Goal: Task Accomplishment & Management: Use online tool/utility

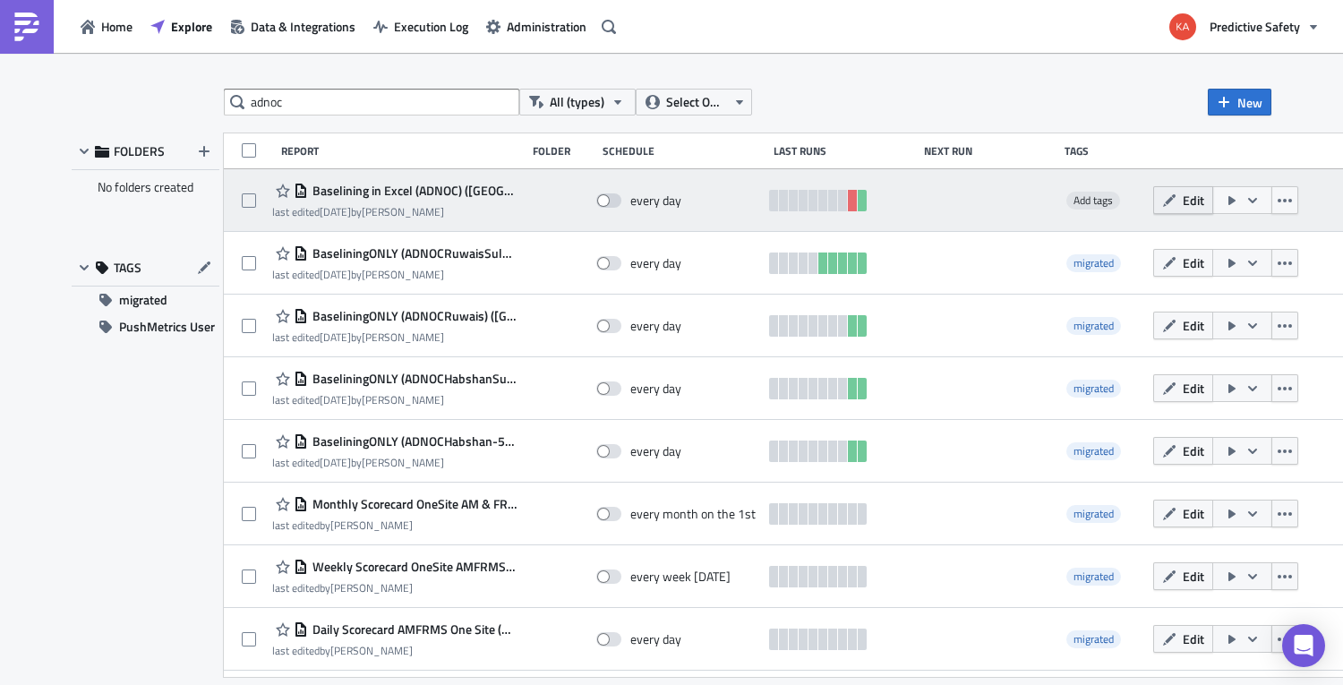
click at [934, 200] on button "Edit" at bounding box center [1183, 200] width 60 height 28
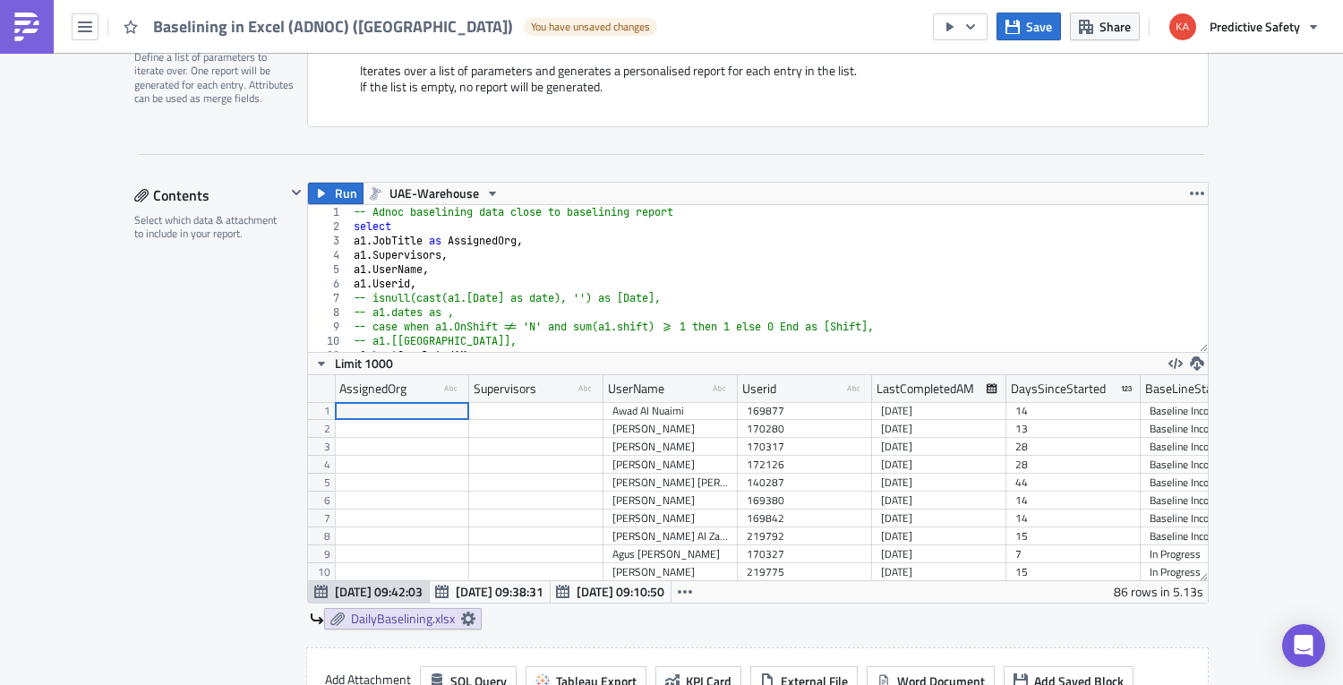
type textarea "a1.Supervisors,"
click at [757, 261] on div "-- Adnoc baselining data close to baselining report select a1 . JobTitle as Ass…" at bounding box center [921, 292] width 1142 height 175
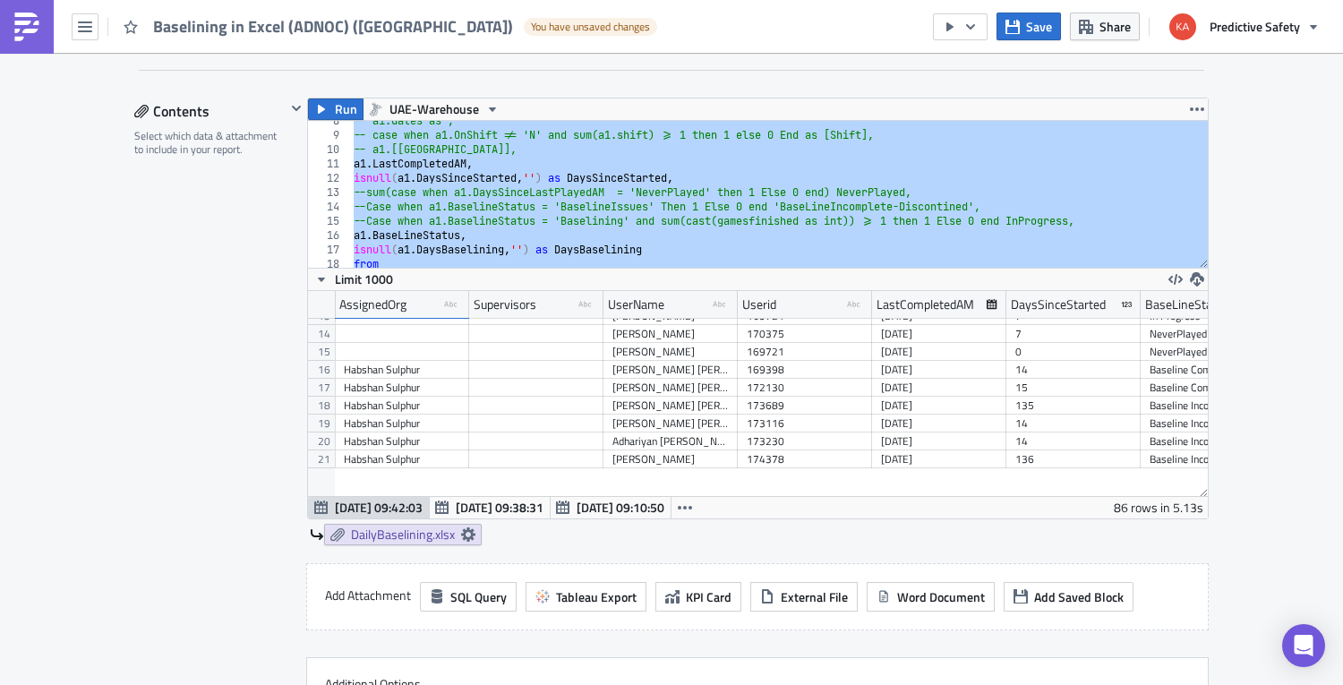
scroll to position [564, 0]
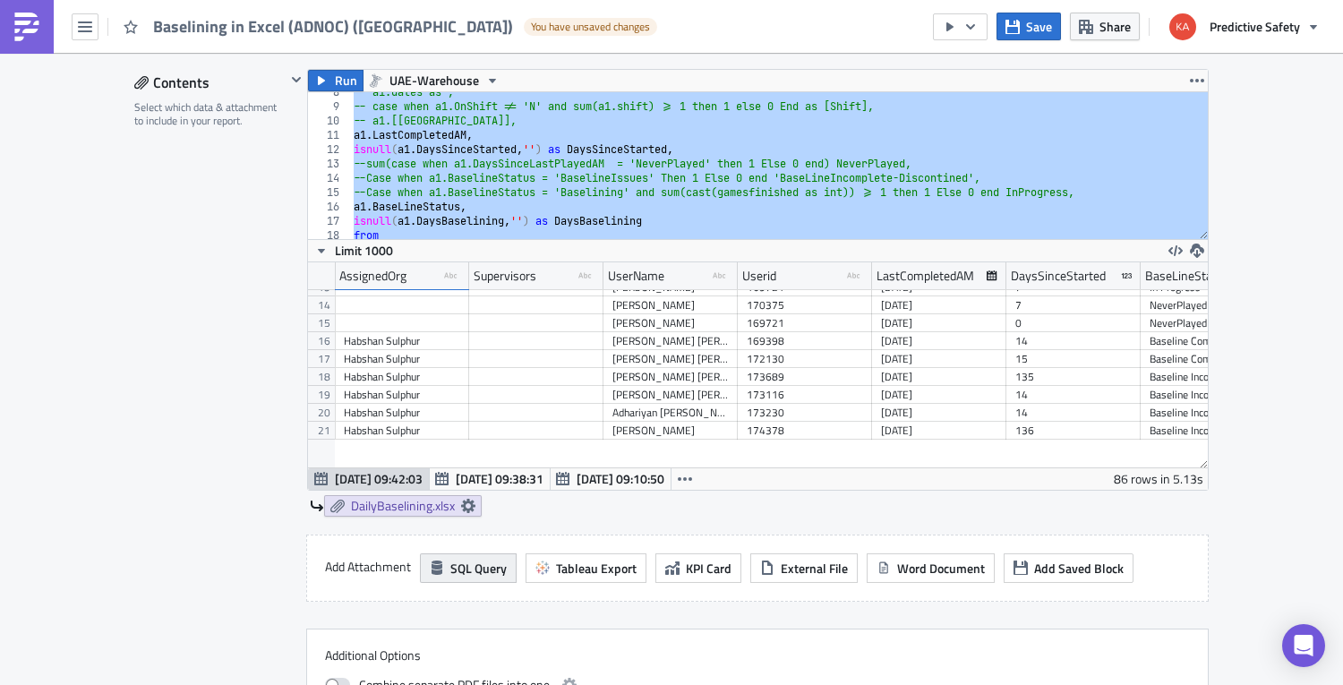
click at [462, 571] on span "SQL Query" at bounding box center [478, 568] width 56 height 19
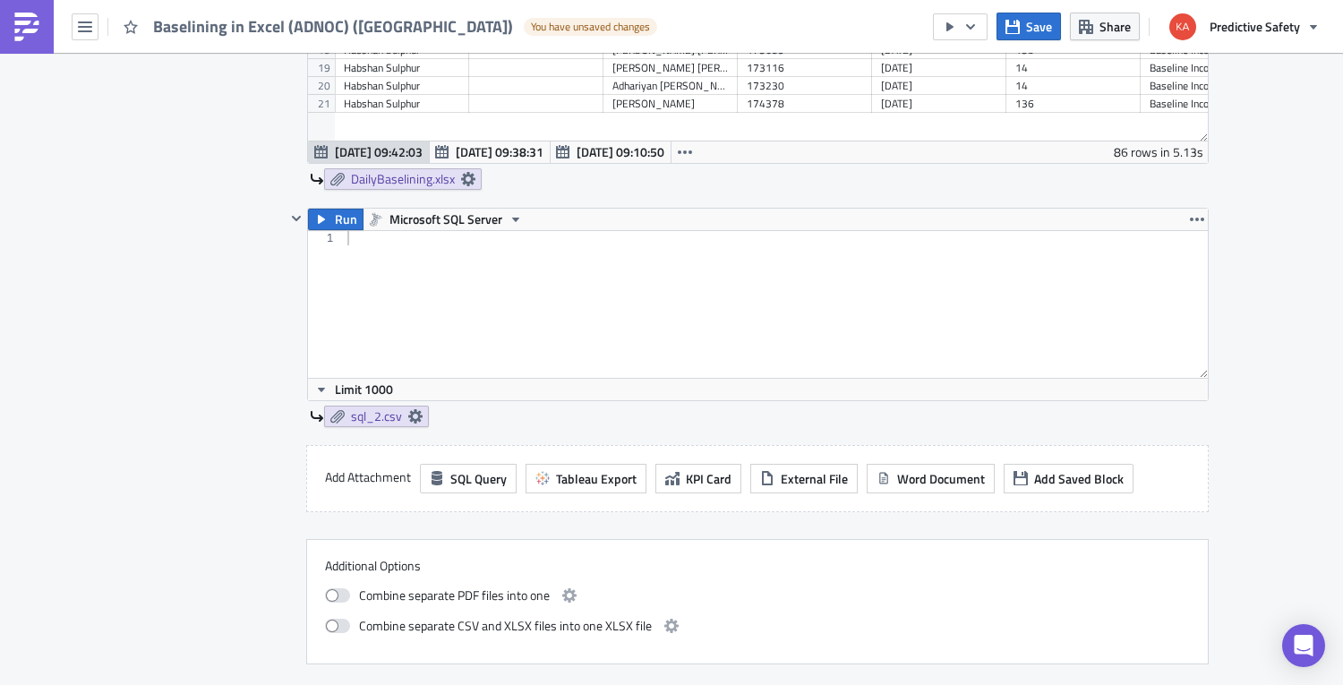
scroll to position [902, 0]
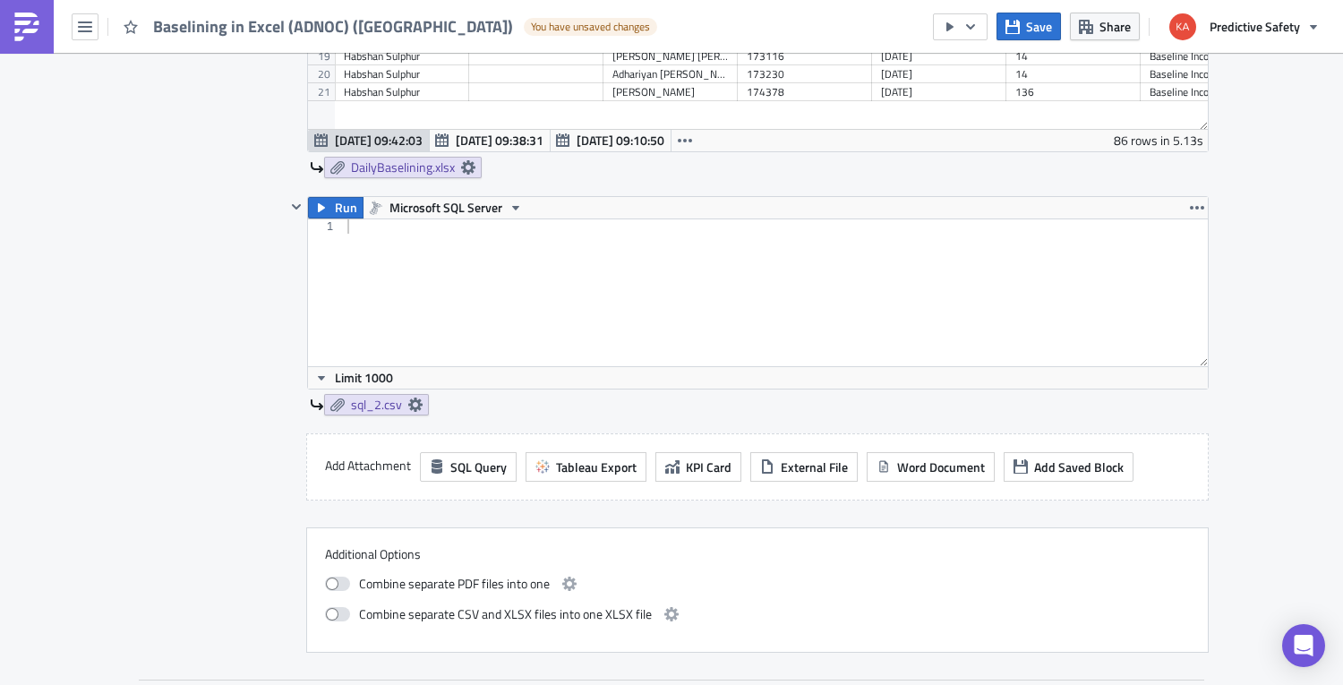
click at [381, 235] on div at bounding box center [776, 306] width 864 height 175
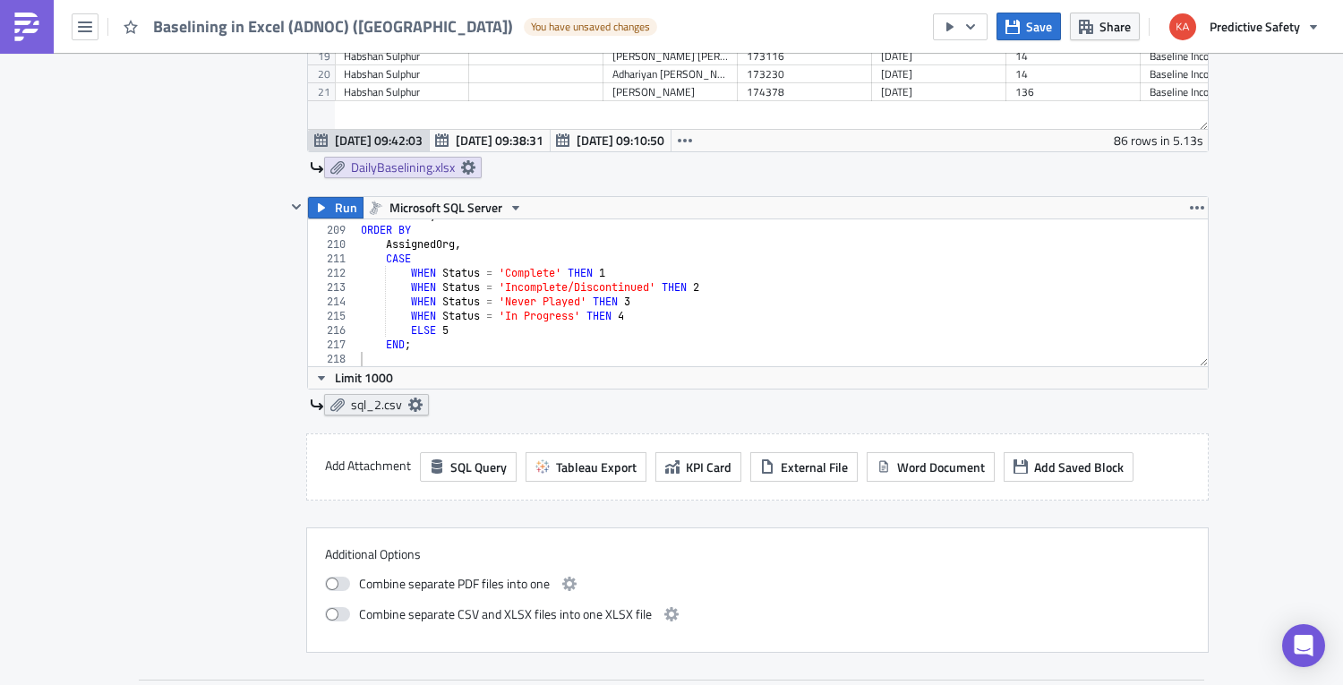
click at [378, 402] on span "sql_2.csv" at bounding box center [376, 405] width 51 height 16
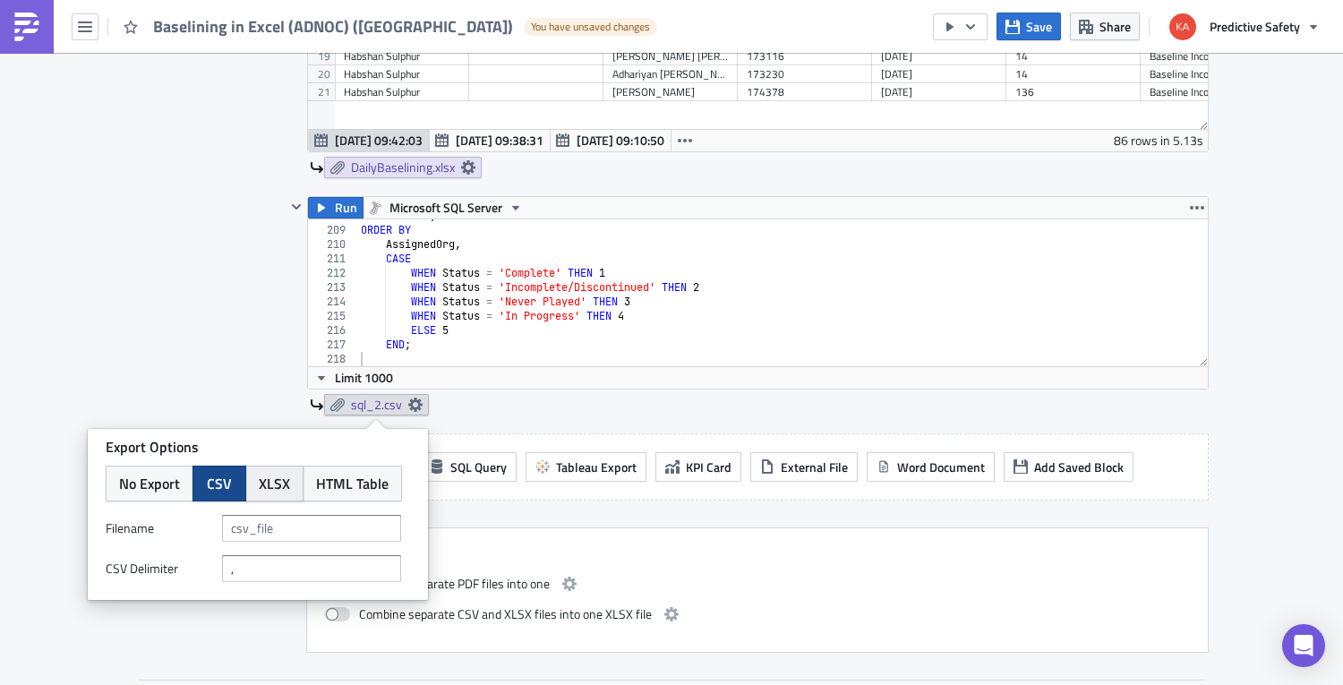
click at [274, 482] on span "XLSX" at bounding box center [274, 483] width 31 height 21
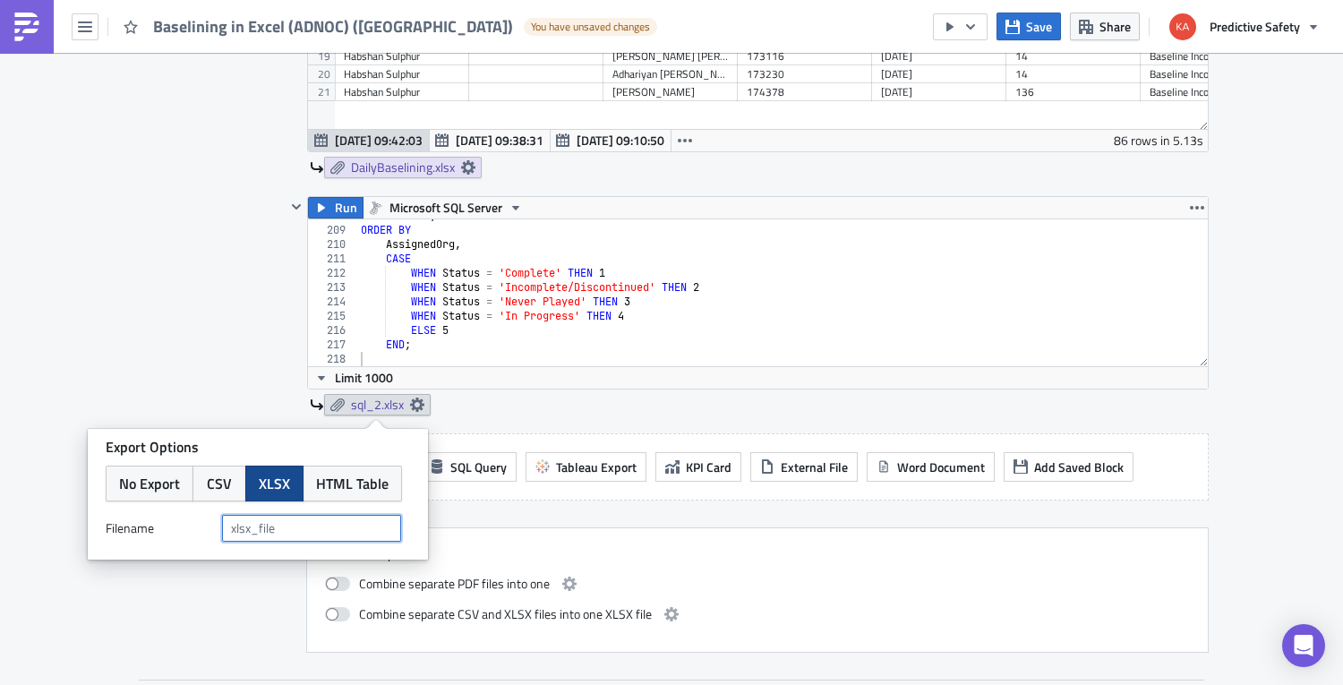
drag, startPoint x: 293, startPoint y: 531, endPoint x: 256, endPoint y: 526, distance: 37.0
click at [257, 526] on input "text" at bounding box center [311, 528] width 179 height 27
type input "SummaryHabshanRuwais"
drag, startPoint x: 158, startPoint y: 298, endPoint x: 158, endPoint y: 284, distance: 14.4
click at [156, 295] on div "Contents Select which data & attachment to include in your report." at bounding box center [209, 192] width 151 height 922
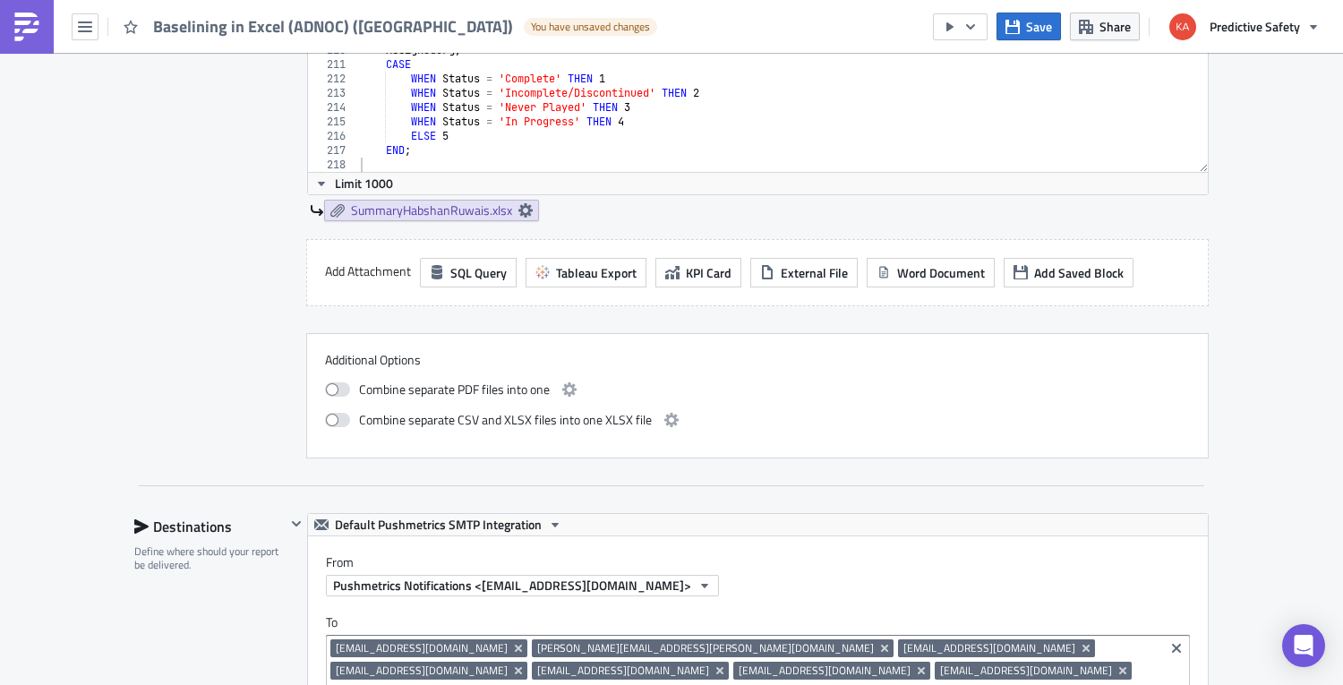
scroll to position [1128, 0]
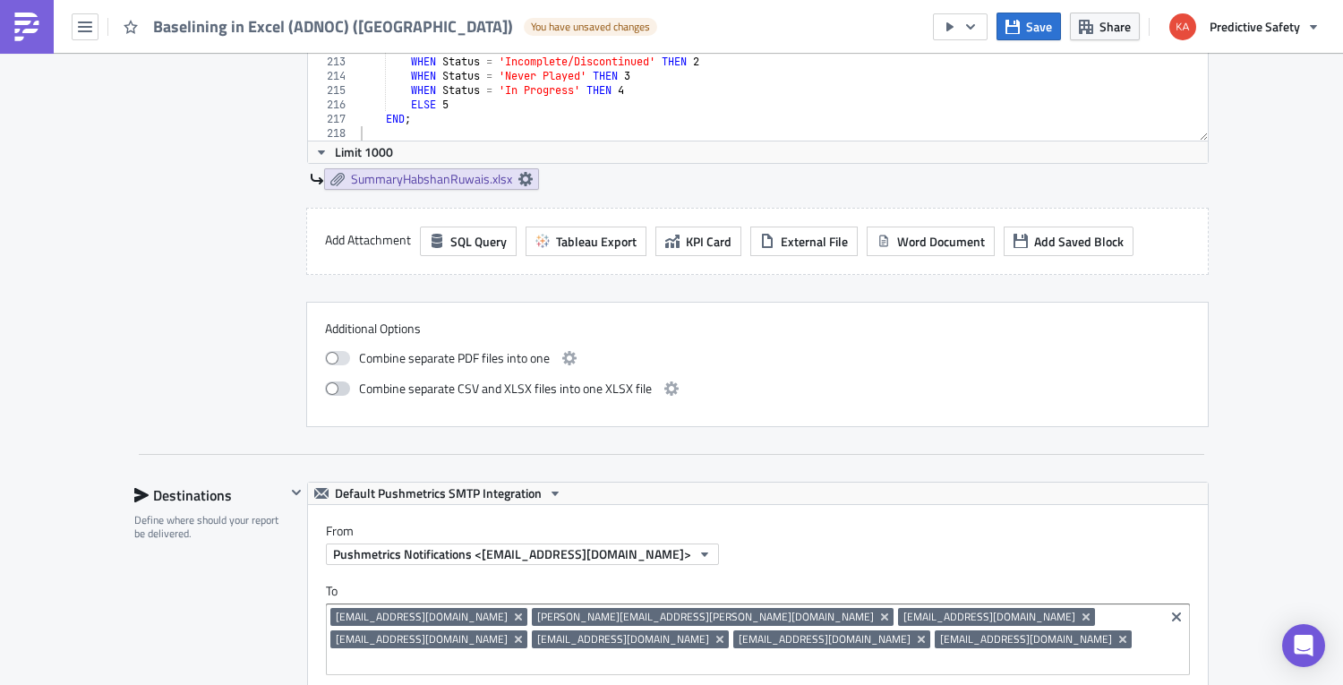
click at [346, 384] on span at bounding box center [337, 388] width 25 height 14
click at [340, 384] on input "checkbox" at bounding box center [335, 387] width 12 height 12
checkbox input "true"
click at [670, 389] on icon "button" at bounding box center [671, 388] width 14 height 14
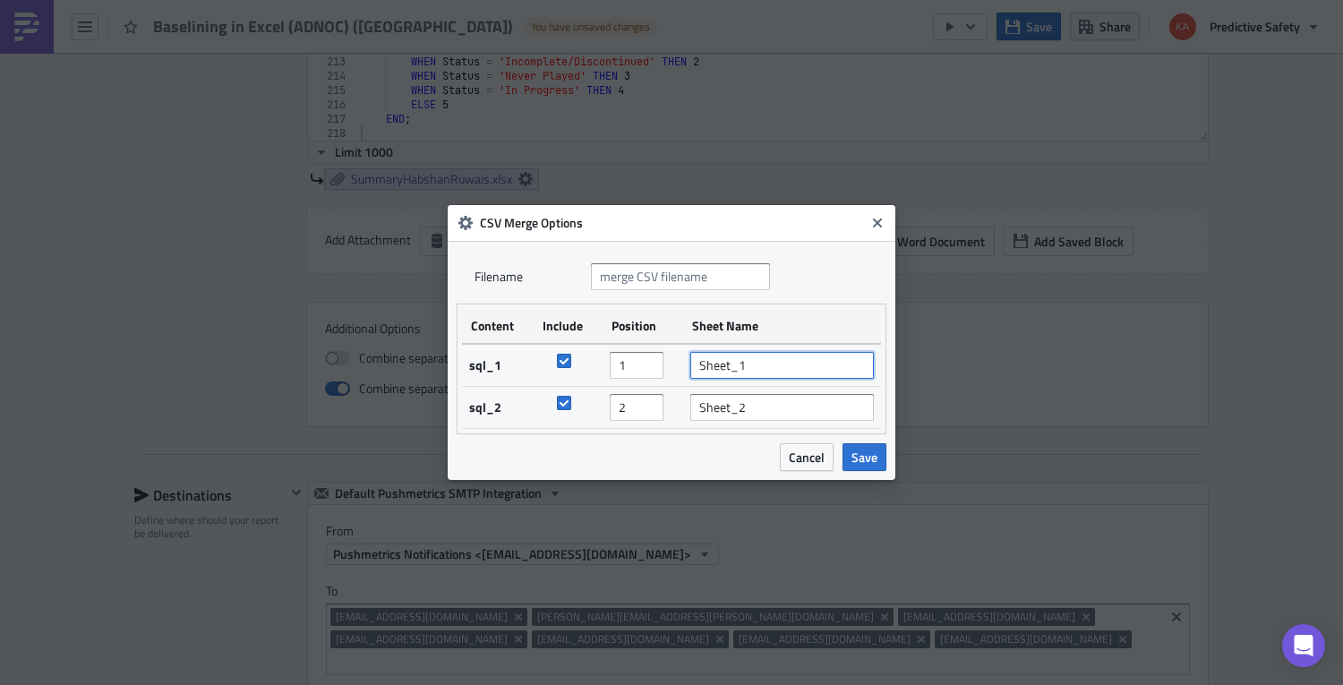
click at [758, 369] on input "Sheet_1" at bounding box center [782, 365] width 184 height 27
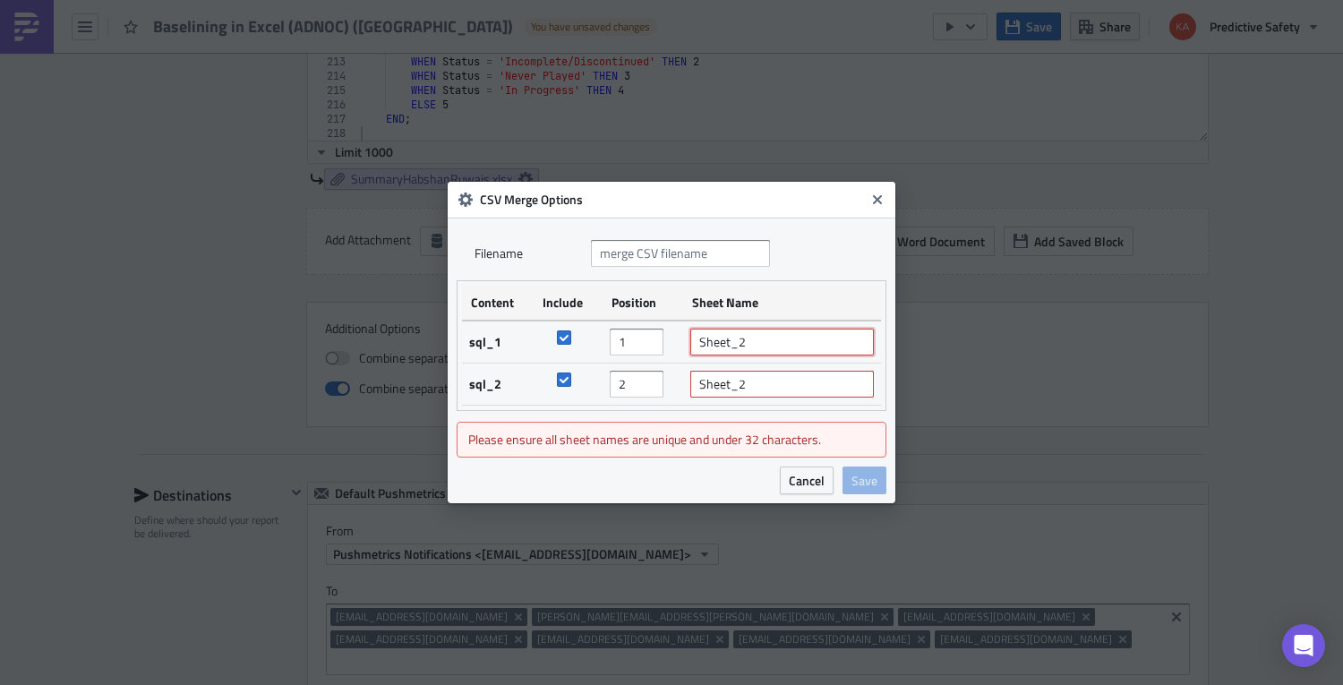
type input "Sheet_2"
click at [748, 387] on input "Sheet_2" at bounding box center [782, 384] width 184 height 27
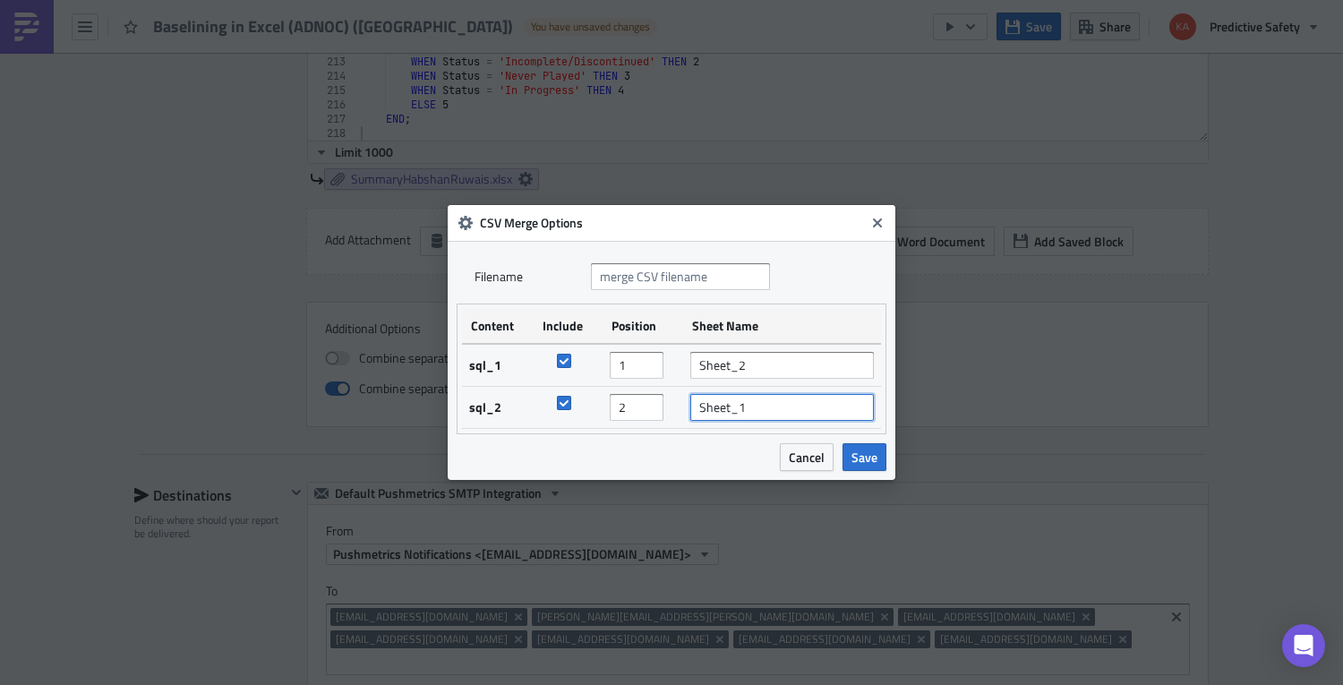
type input "Sheet_1"
click at [711, 278] on input "text" at bounding box center [680, 276] width 179 height 27
type input "D"
type input "Baslining"
drag, startPoint x: 739, startPoint y: 363, endPoint x: 667, endPoint y: 360, distance: 71.7
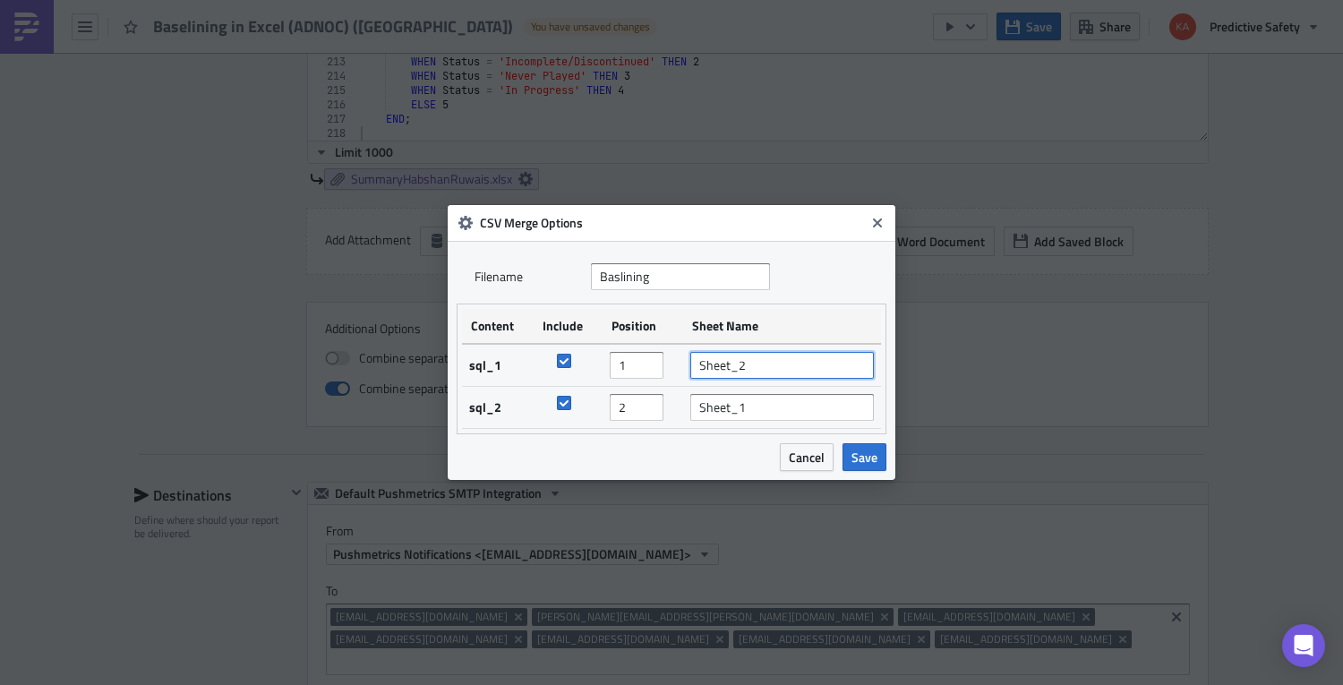
click at [690, 360] on input "Sheet_2" at bounding box center [782, 365] width 184 height 27
type input "Summary"
drag, startPoint x: 746, startPoint y: 410, endPoint x: 673, endPoint y: 412, distance: 72.5
click at [690, 412] on input "Sheet_1" at bounding box center [782, 407] width 184 height 27
type input "Detail"
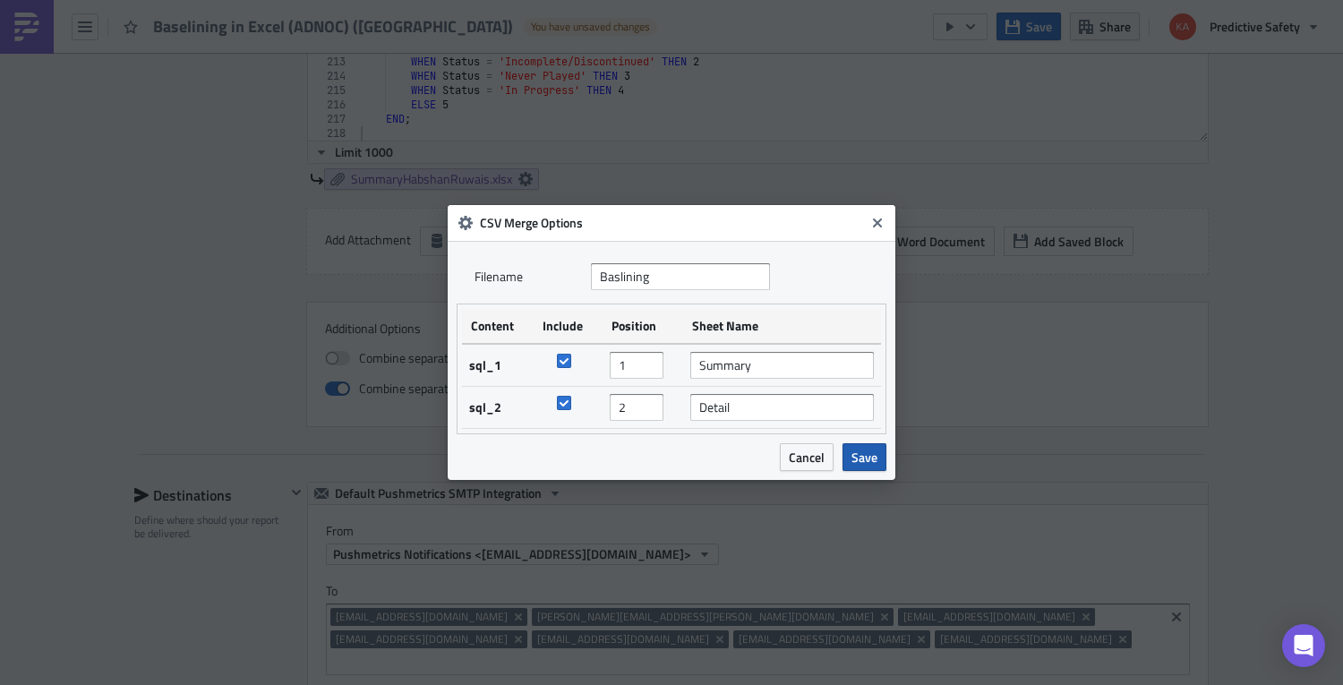
click at [862, 459] on span "Save" at bounding box center [864, 457] width 26 height 19
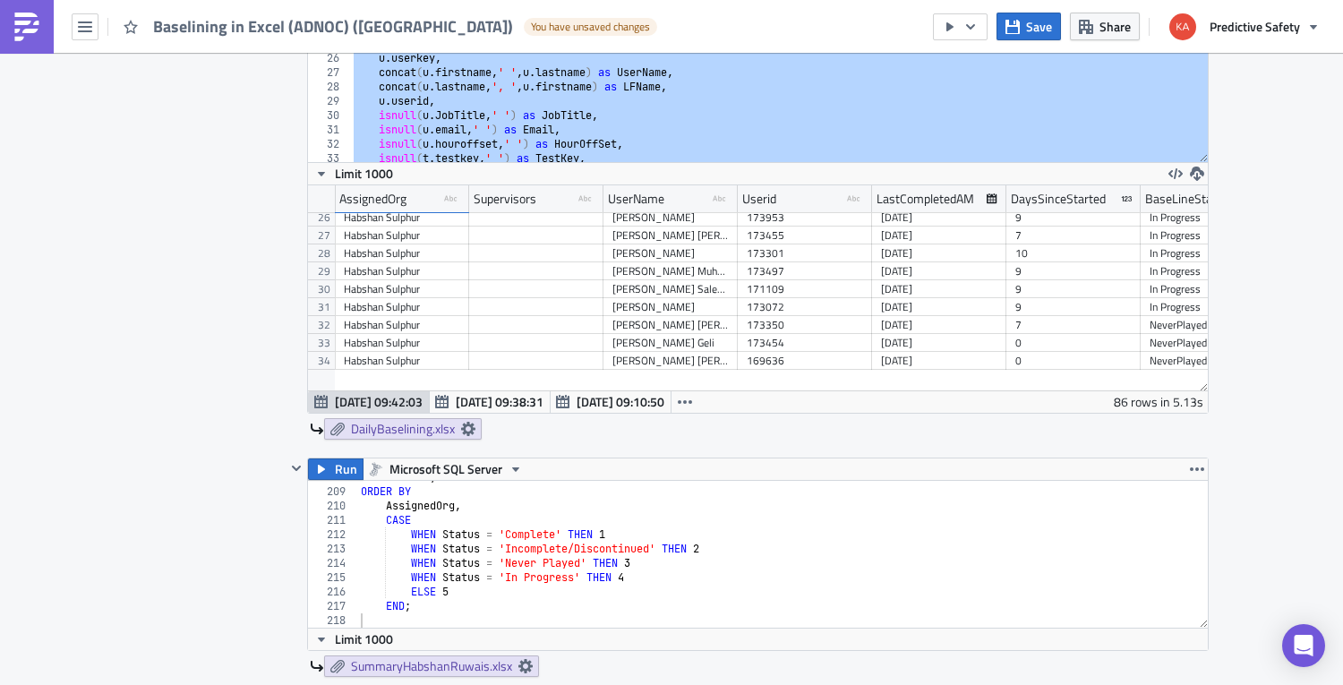
scroll to position [677, 0]
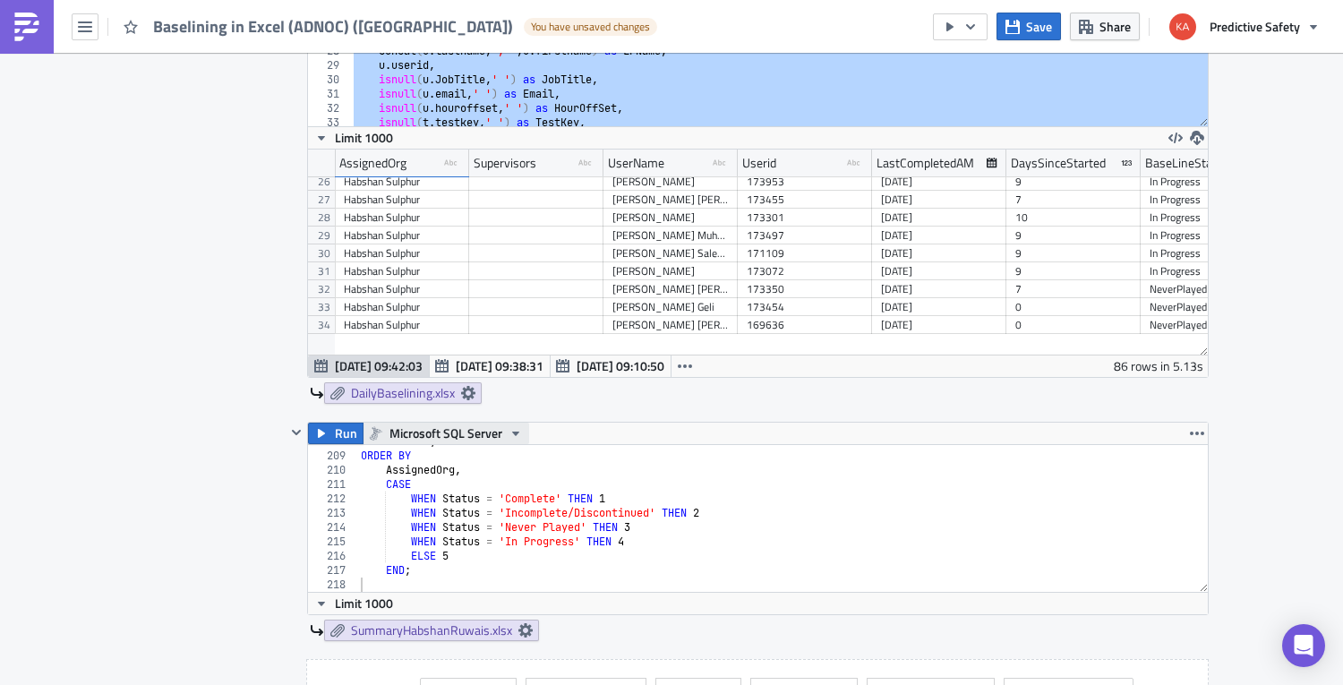
click at [514, 430] on icon "button" at bounding box center [516, 433] width 14 height 14
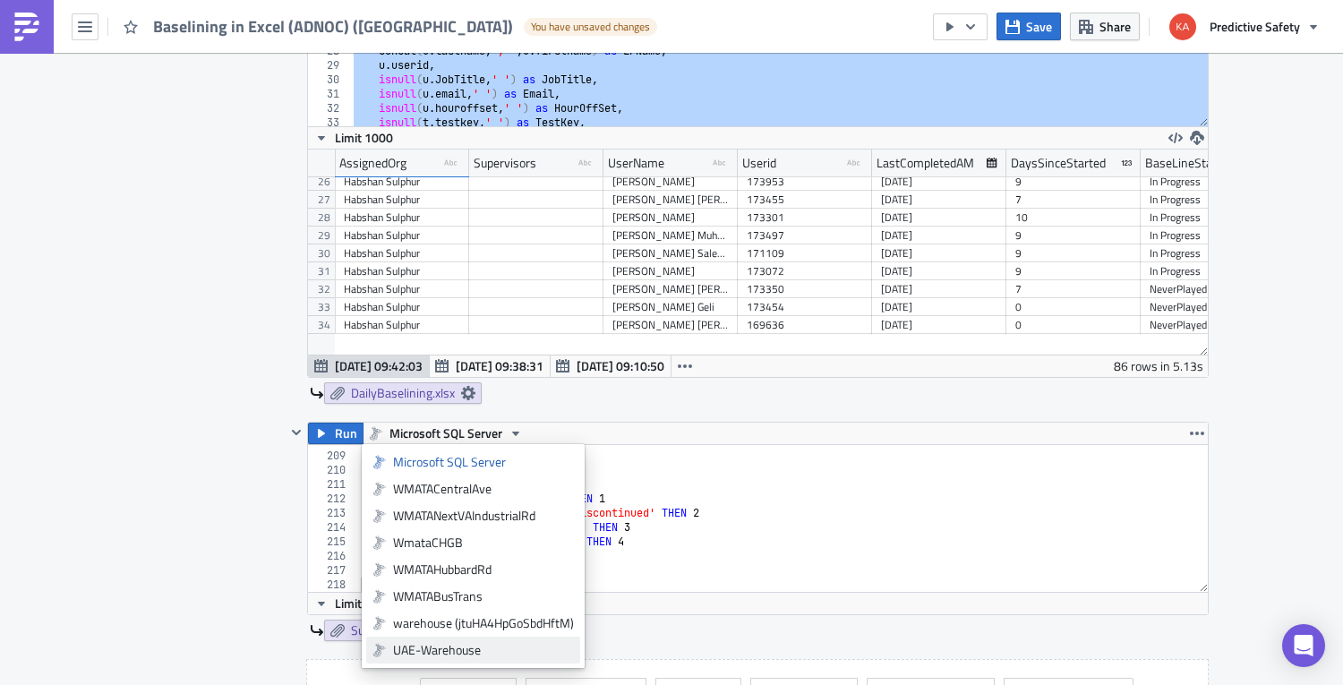
click at [449, 653] on div "UAE-Warehouse" at bounding box center [483, 650] width 181 height 18
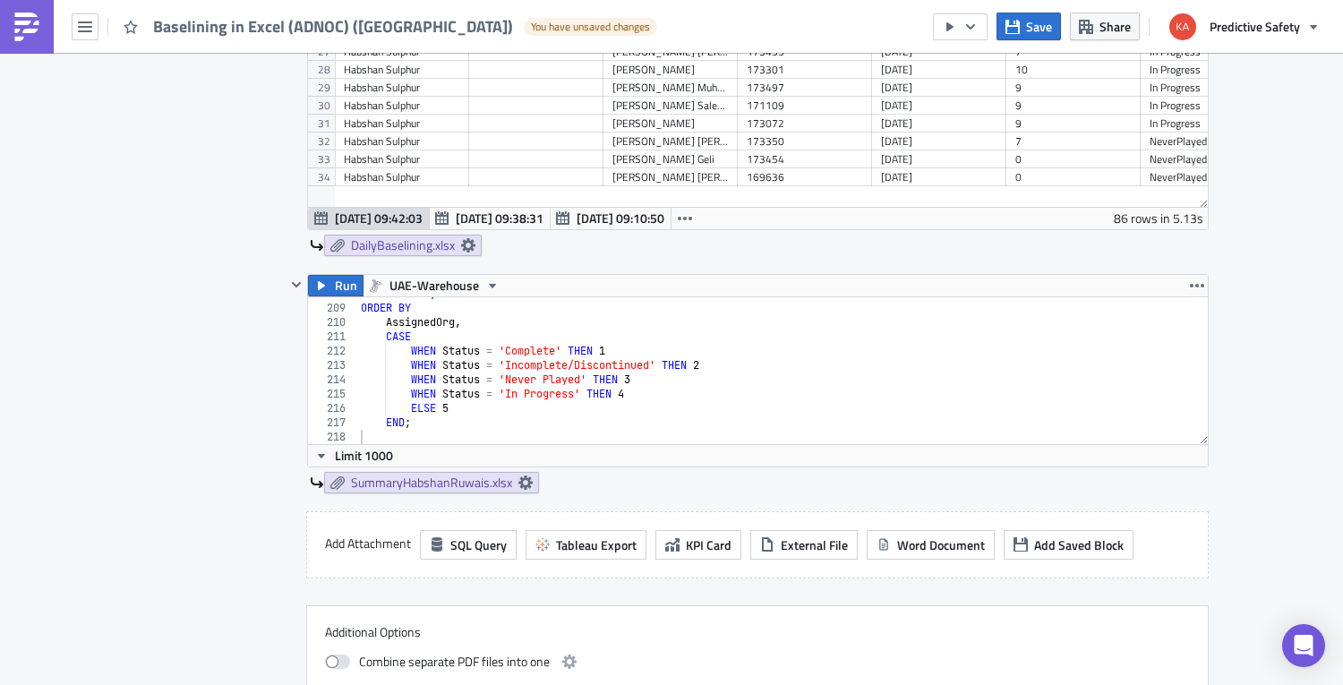
scroll to position [1015, 0]
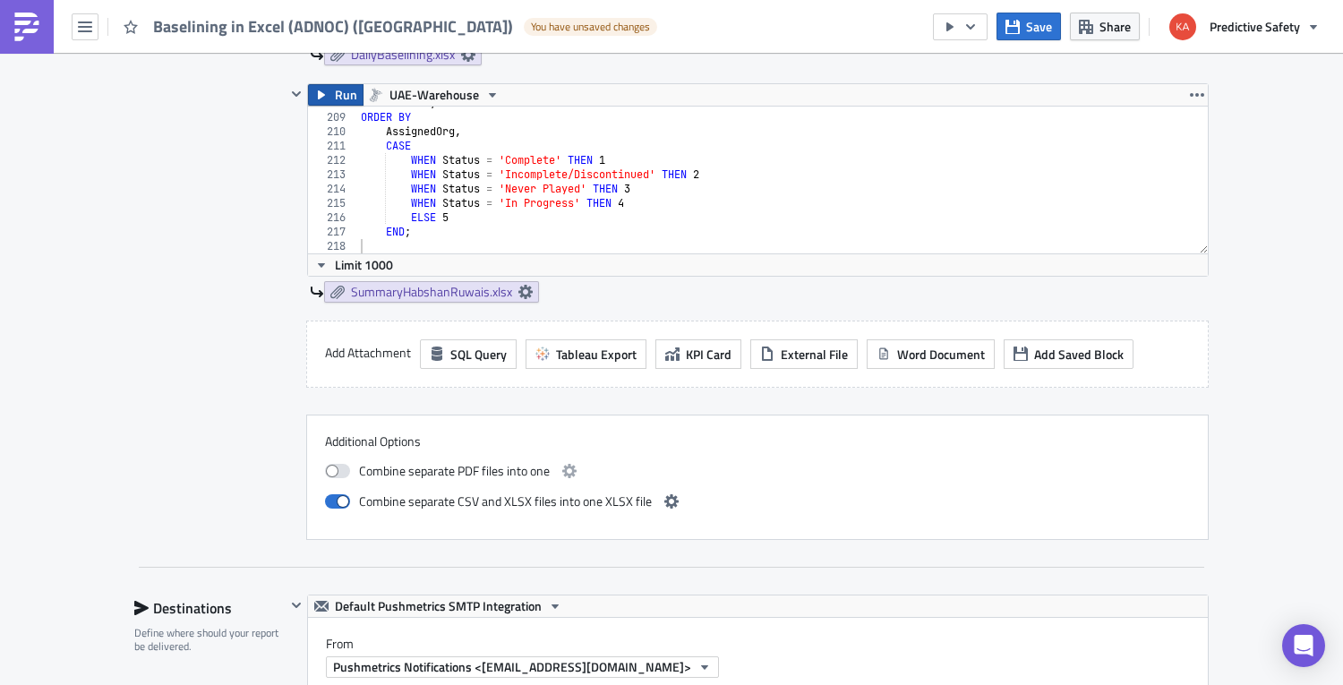
click at [329, 93] on button "Run" at bounding box center [336, 94] width 56 height 21
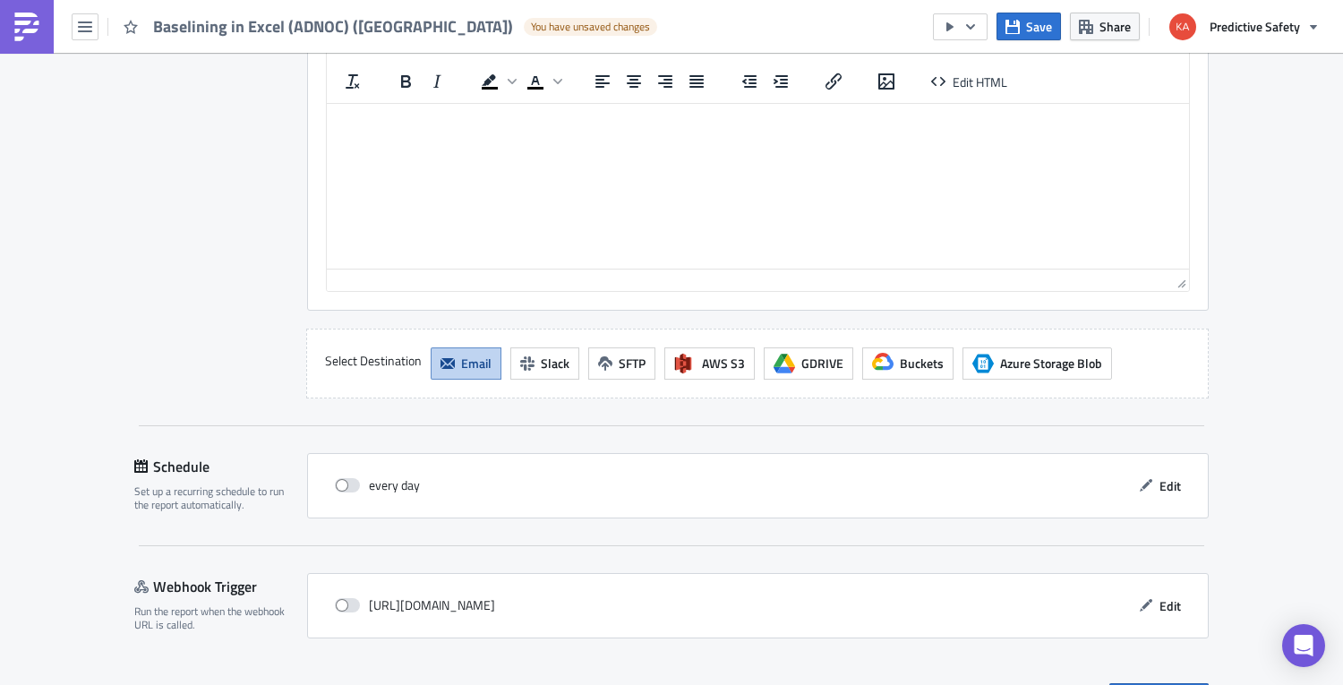
scroll to position [2293, 0]
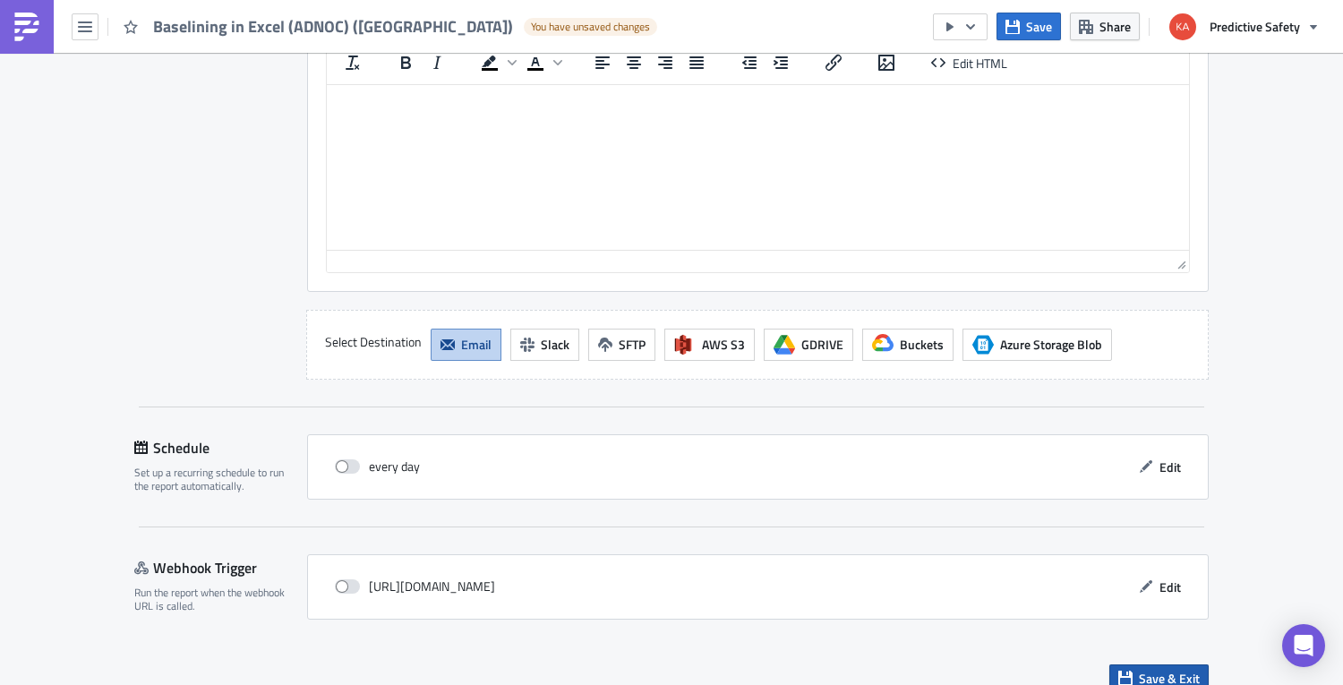
click at [934, 669] on span "Save & Exit" at bounding box center [1169, 678] width 61 height 19
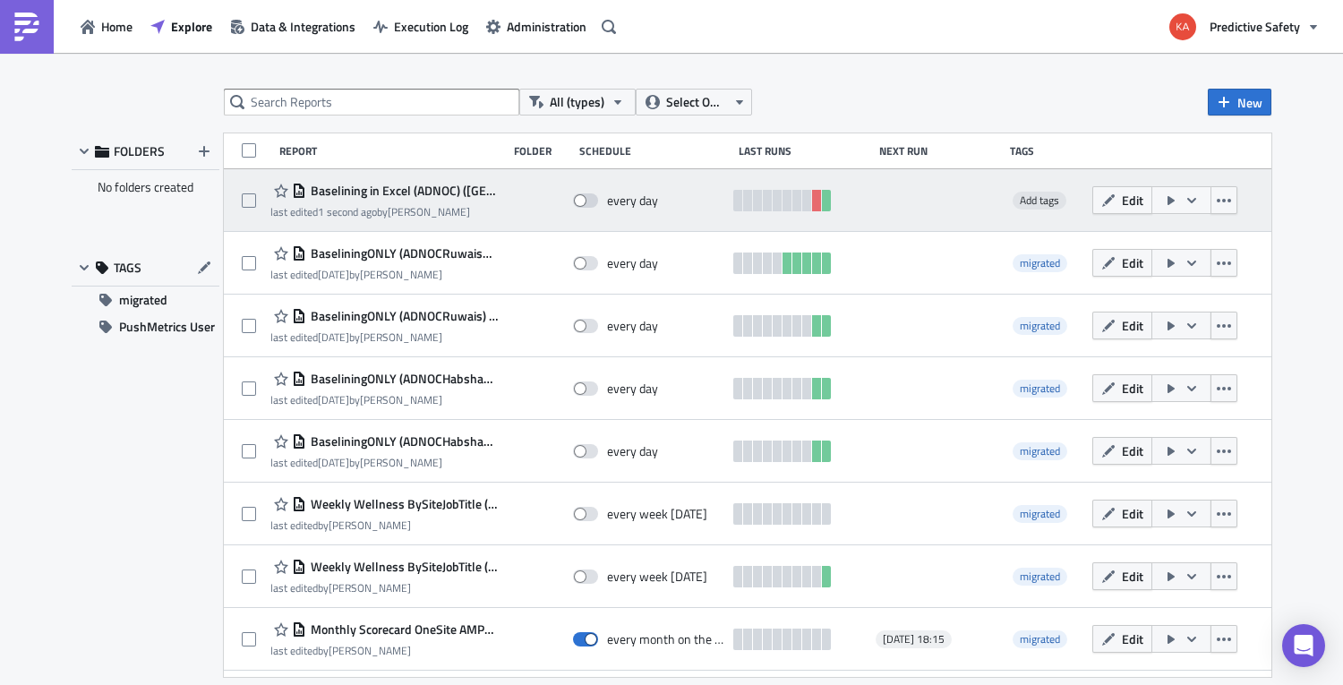
click at [934, 200] on icon "button" at bounding box center [1192, 200] width 14 height 14
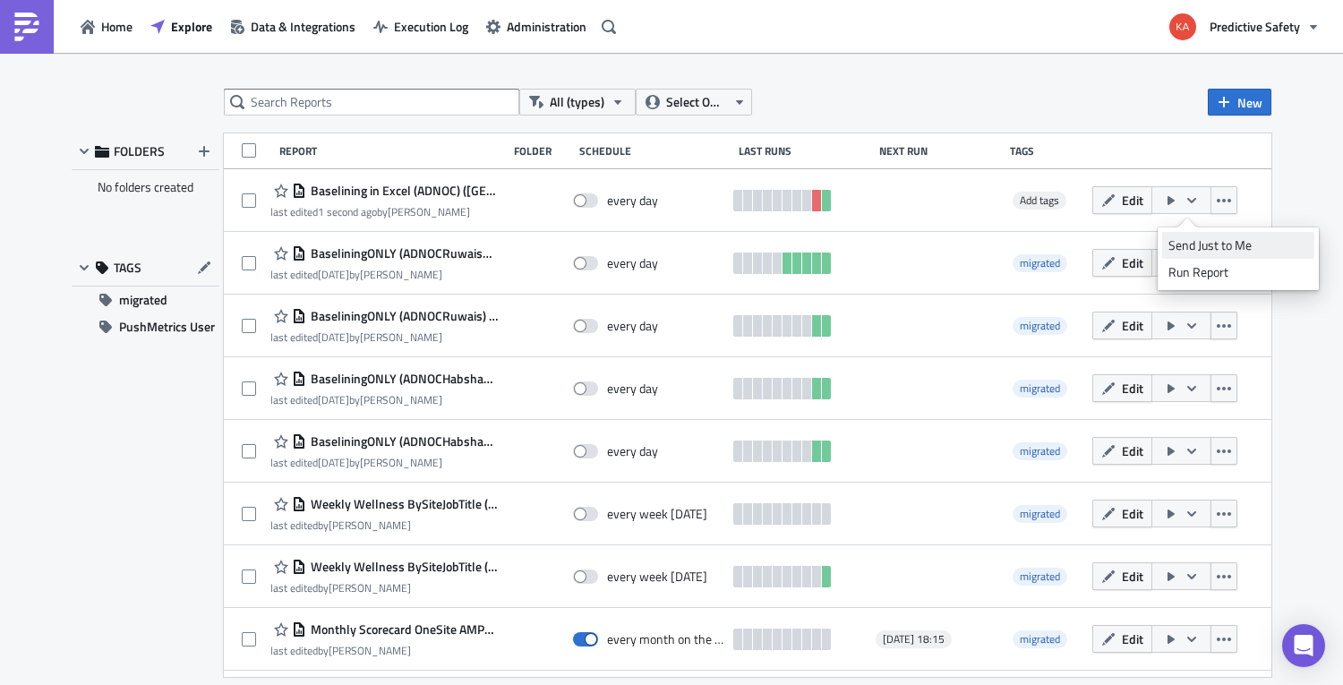
click at [934, 247] on div "Send Just to Me" at bounding box center [1238, 245] width 140 height 18
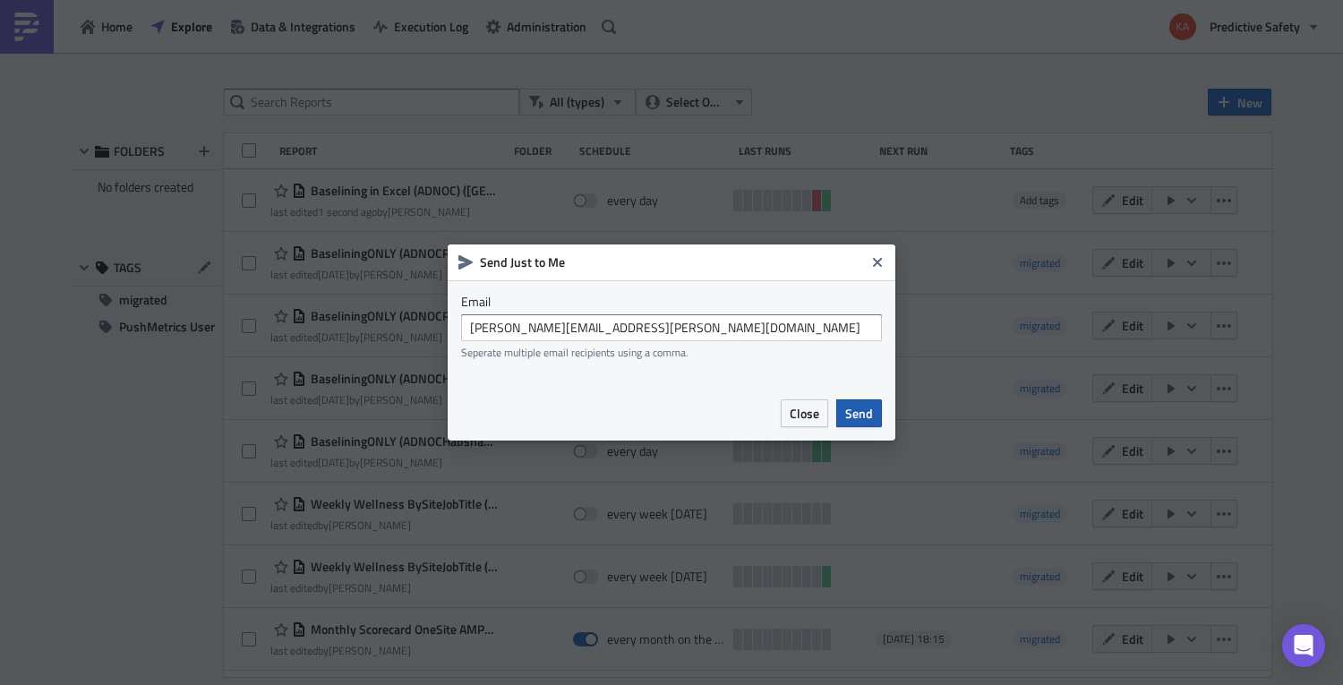
click at [864, 413] on span "Send" at bounding box center [859, 413] width 28 height 19
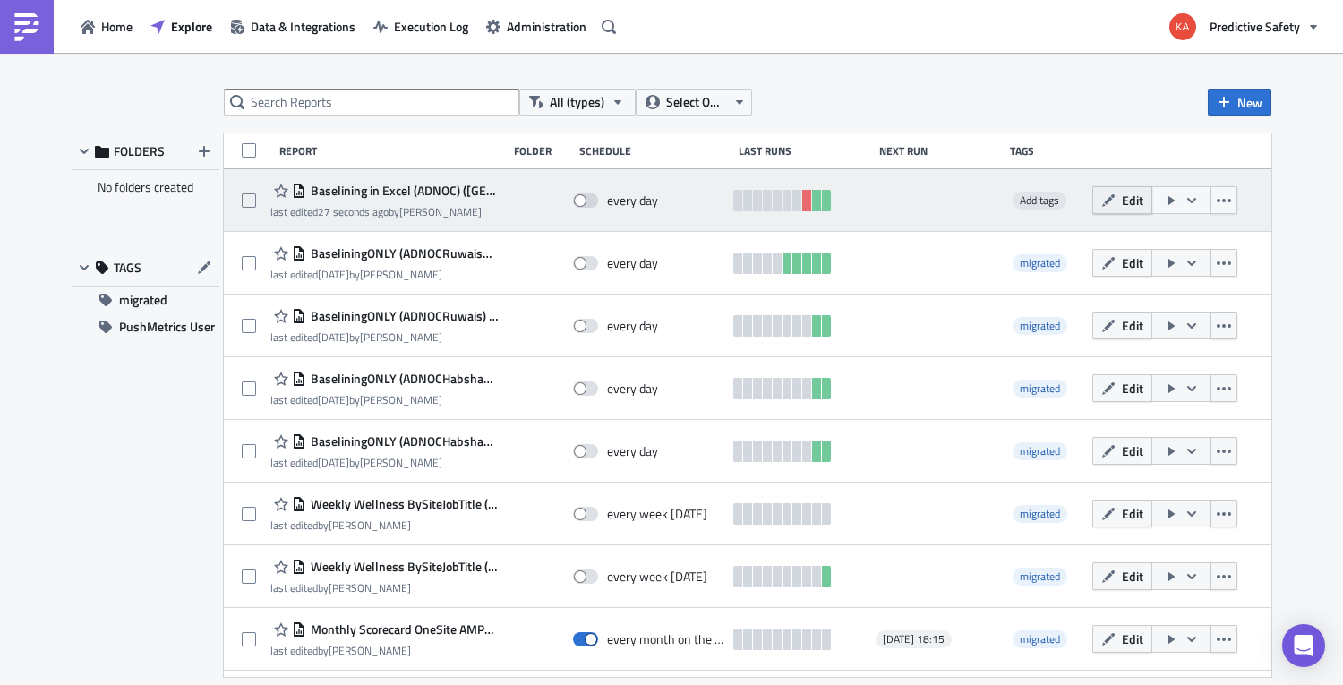
click at [934, 201] on icon "button" at bounding box center [1108, 200] width 14 height 14
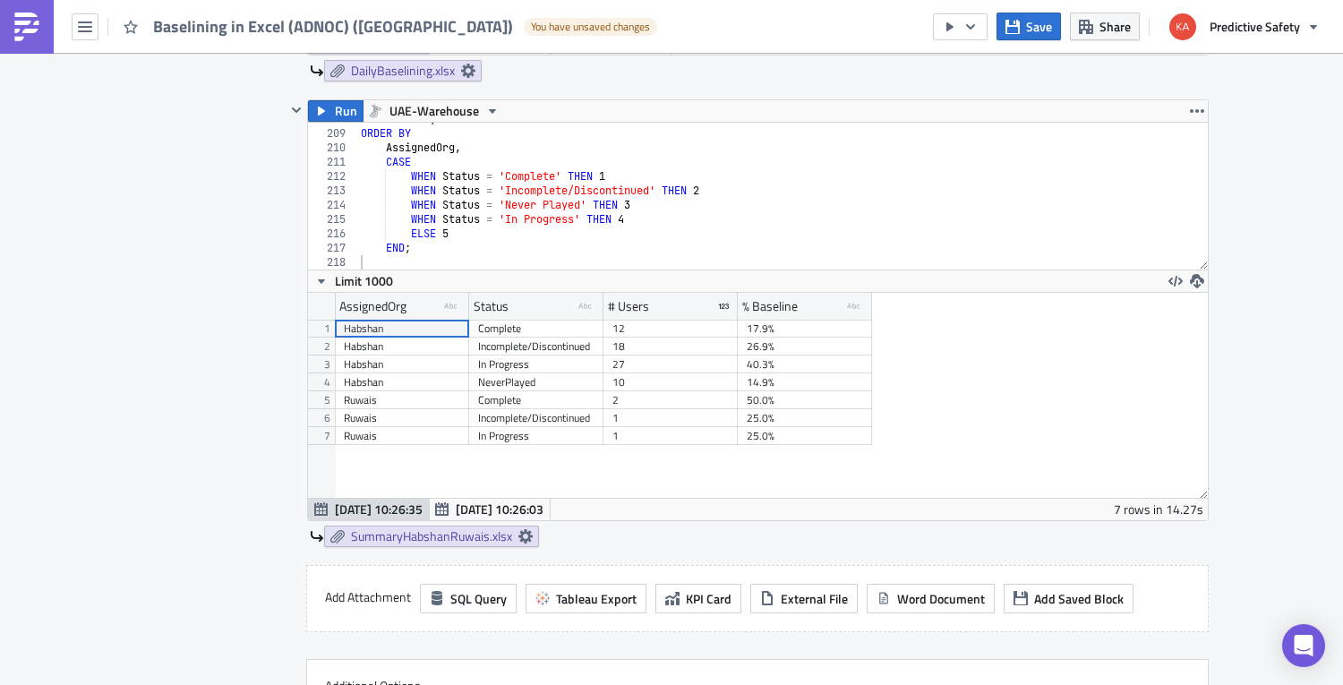
scroll to position [1015, 0]
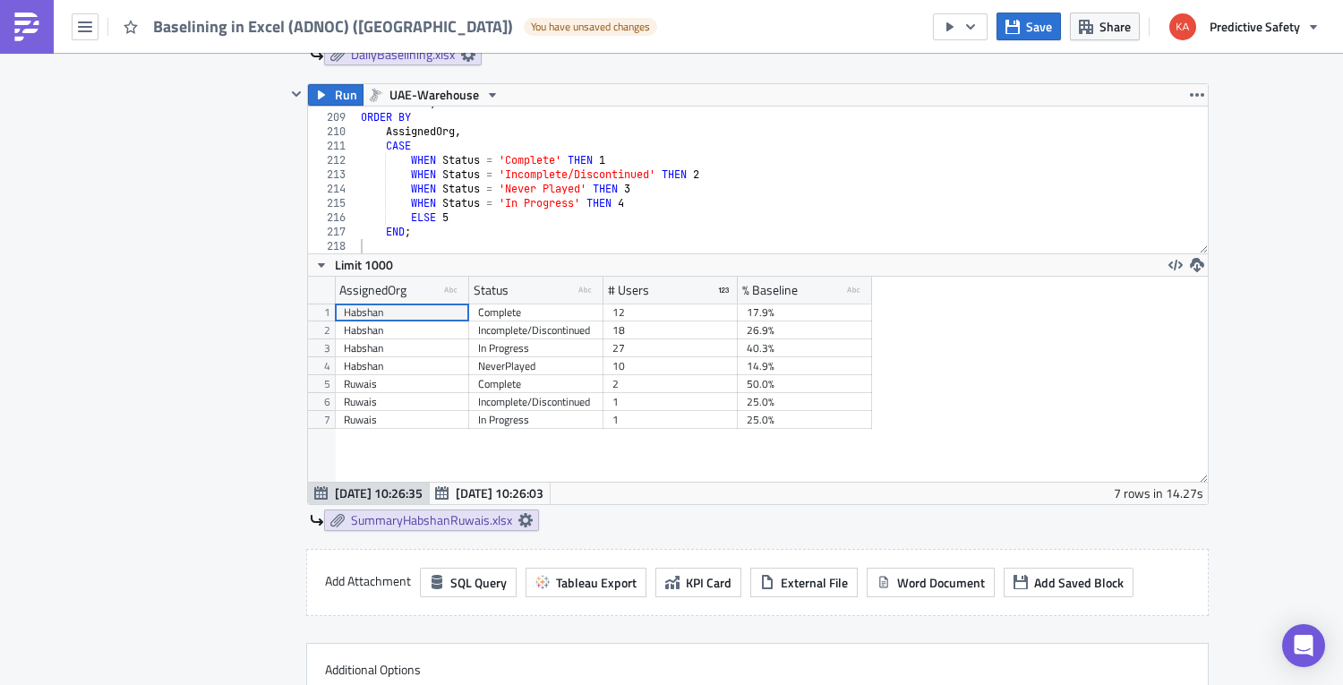
click at [192, 439] on div "Contents Select which data & attachment to include in your report." at bounding box center [209, 193] width 151 height 1150
click at [934, 466] on div "Execution Log Edit " Baselining in Excel (ADNOC) ([GEOGRAPHIC_DATA]) " Draft Se…" at bounding box center [671, 513] width 1343 height 2950
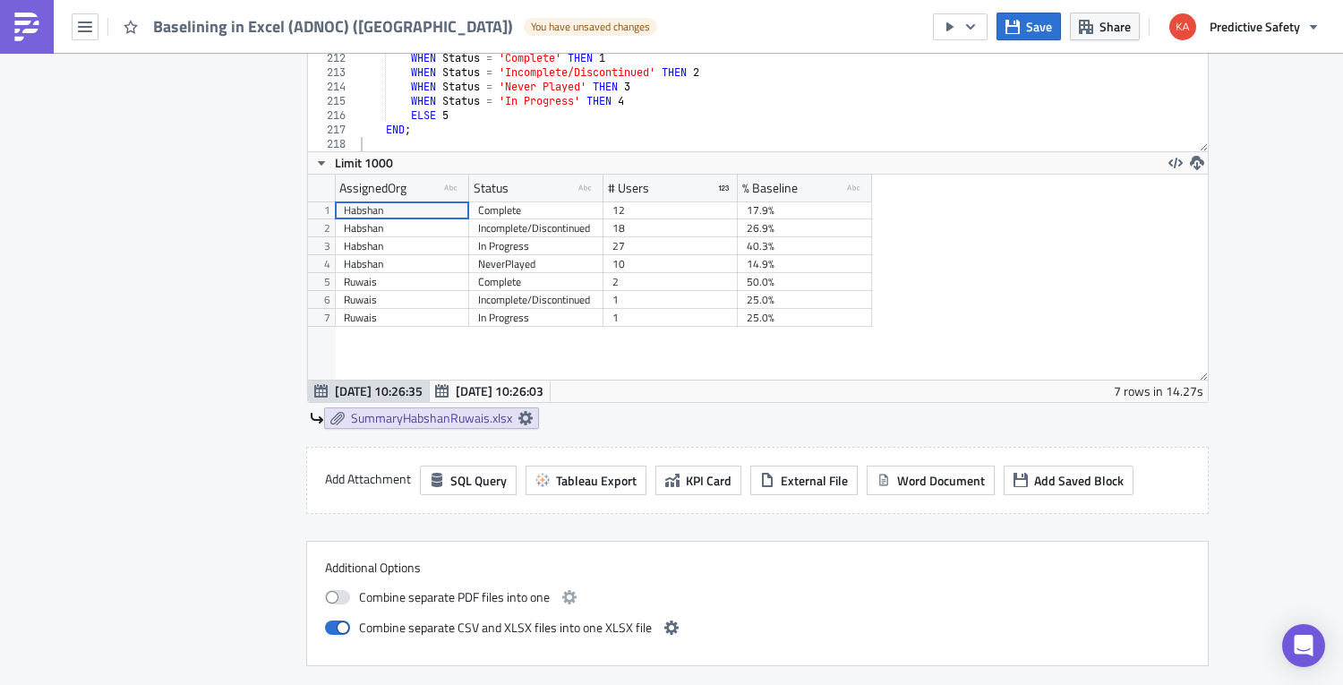
scroll to position [1128, 0]
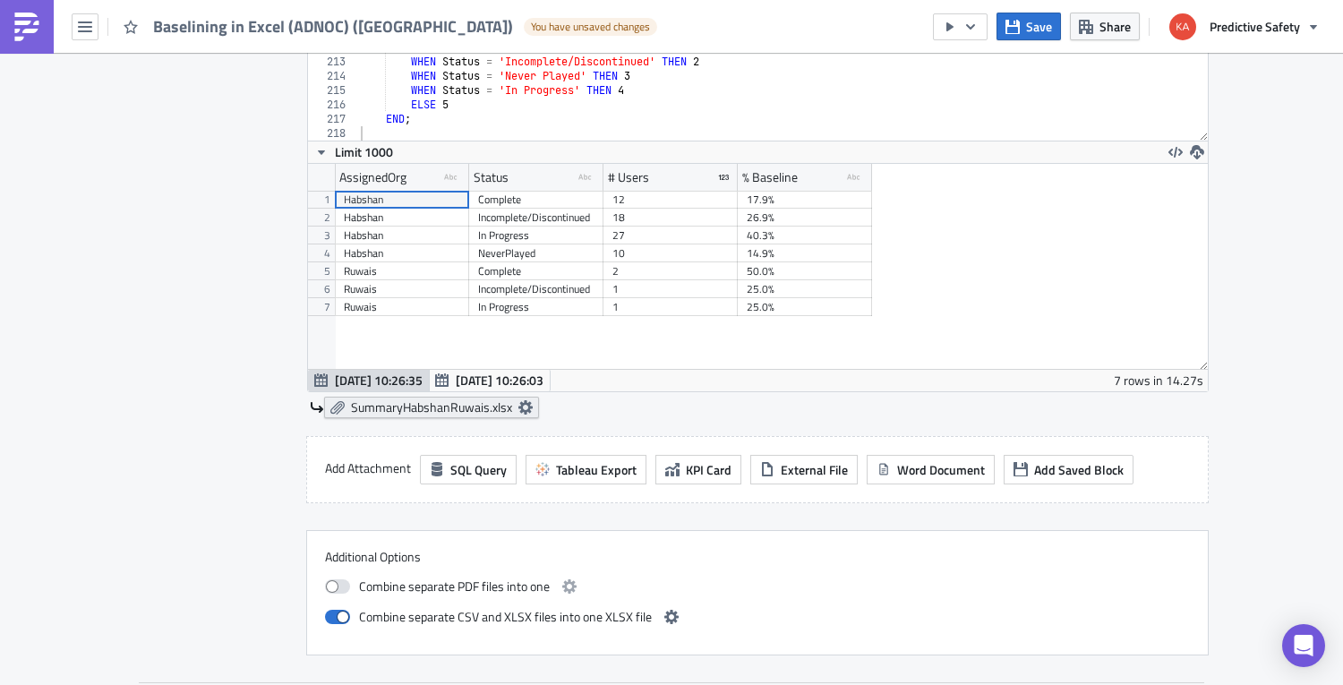
click at [526, 406] on icon at bounding box center [525, 407] width 14 height 14
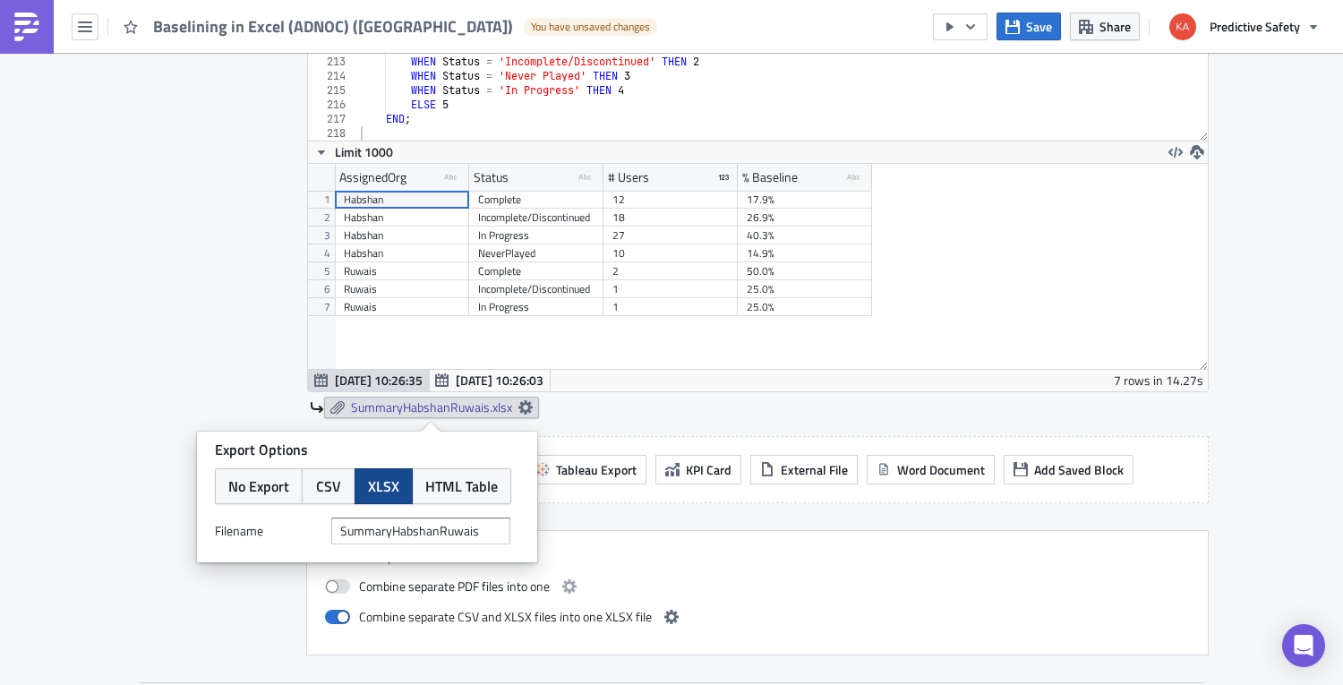
click at [934, 427] on div "Execution Log Edit " Baselining in Excel (ADNOC) ([GEOGRAPHIC_DATA]) " Draft Se…" at bounding box center [671, 400] width 1343 height 2950
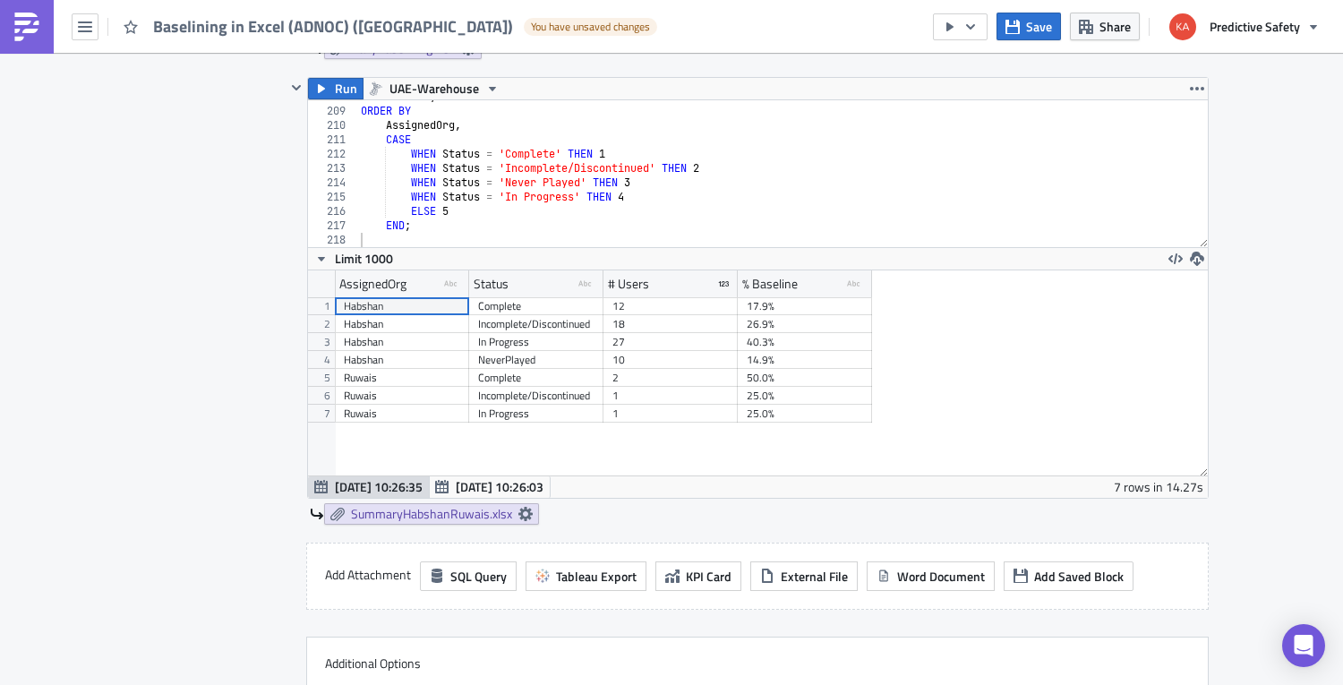
scroll to position [1015, 0]
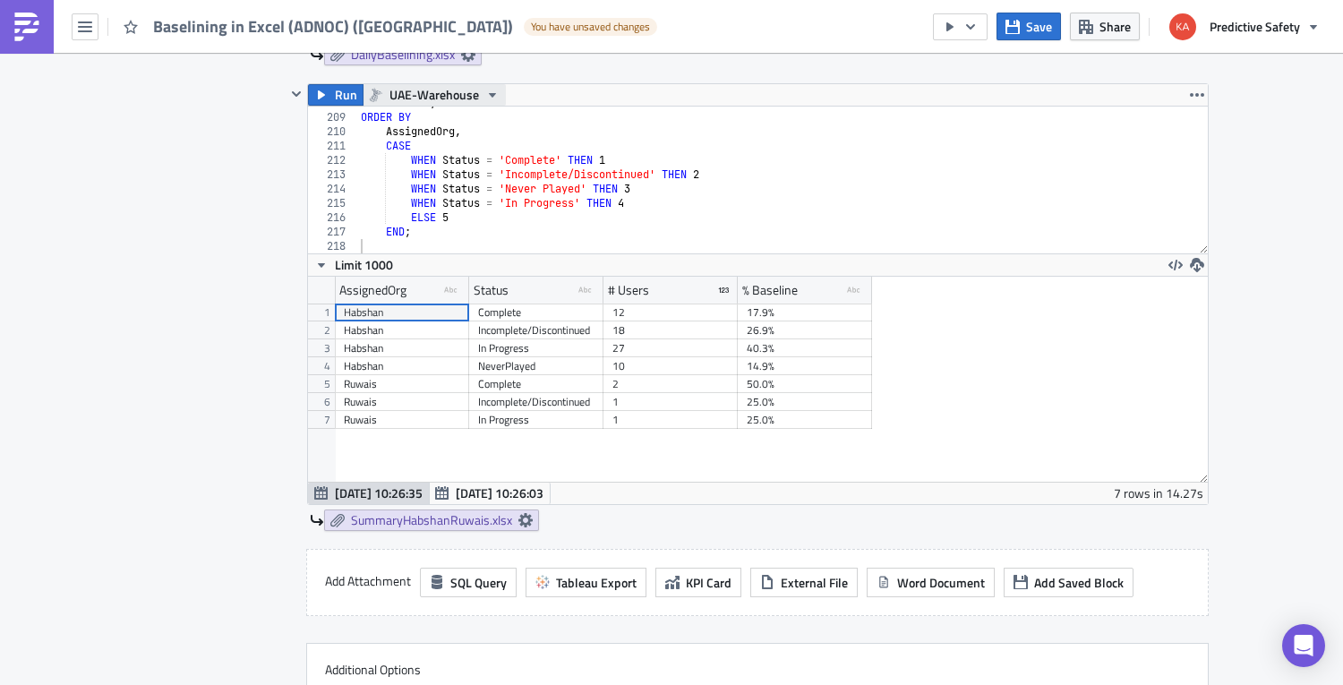
click at [486, 92] on icon "button" at bounding box center [492, 95] width 14 height 14
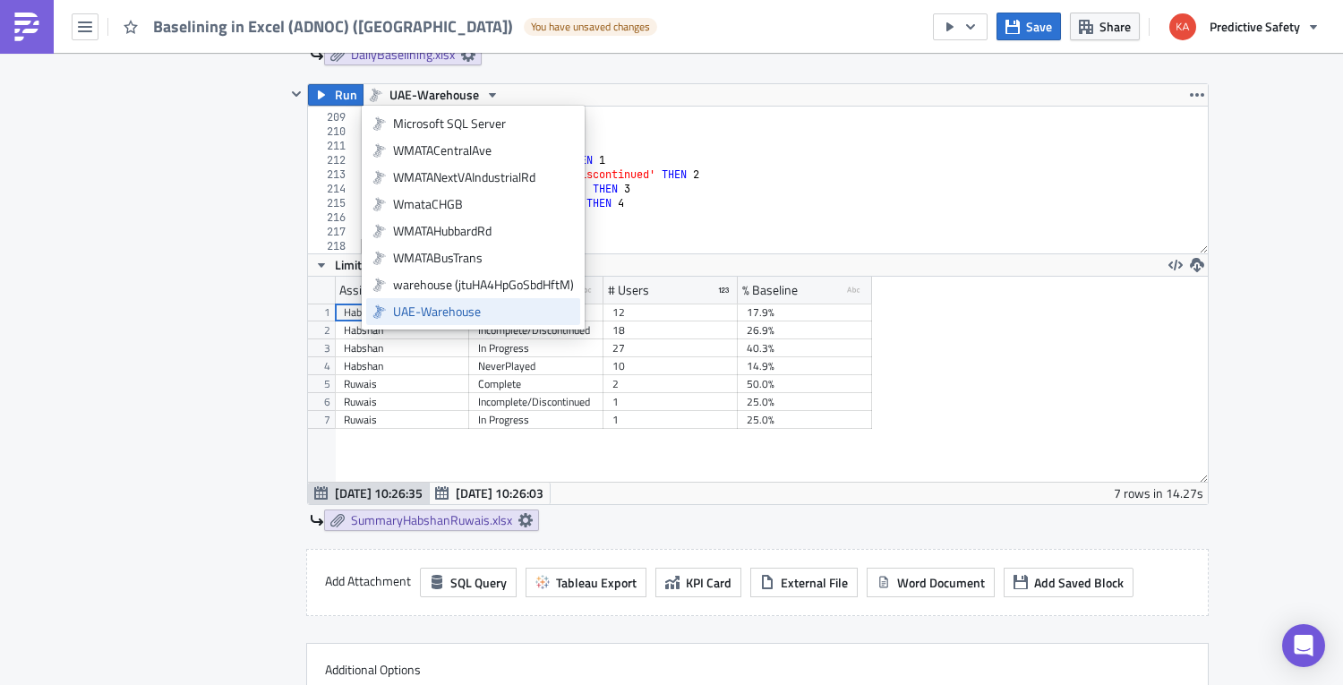
click at [445, 314] on div "UAE-Warehouse" at bounding box center [483, 312] width 181 height 18
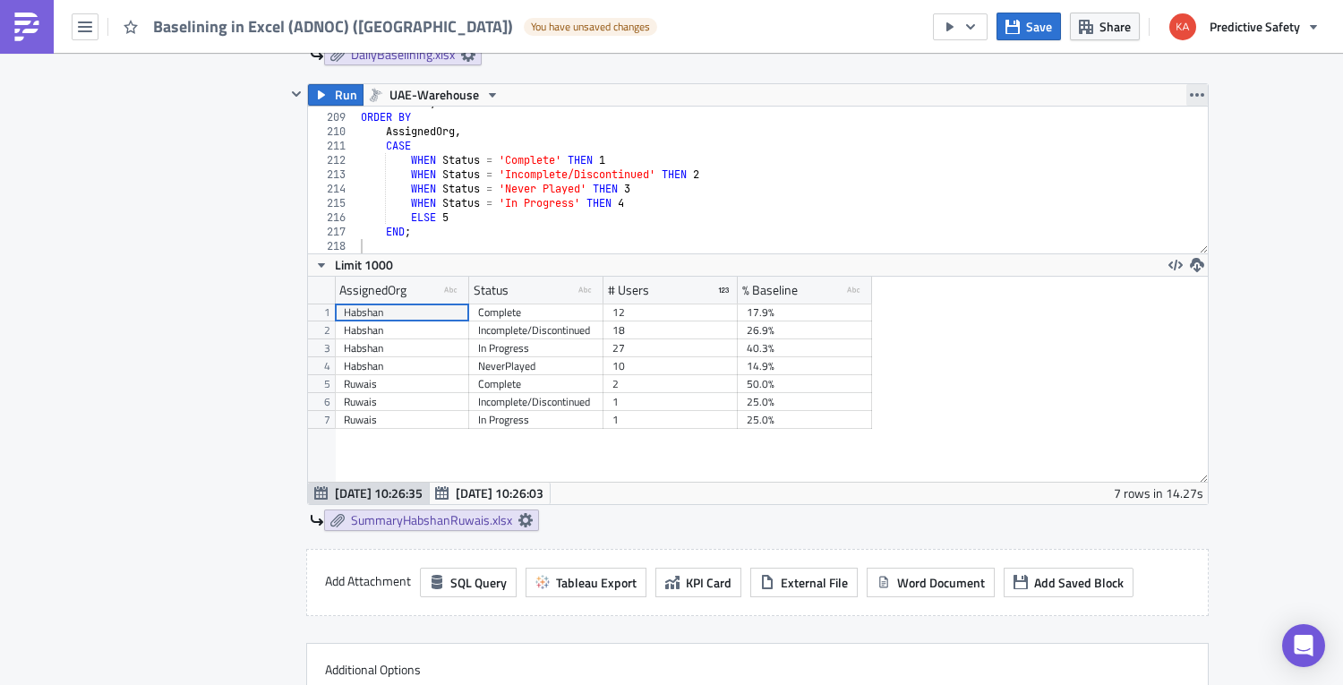
click at [934, 95] on icon "button" at bounding box center [1197, 95] width 14 height 4
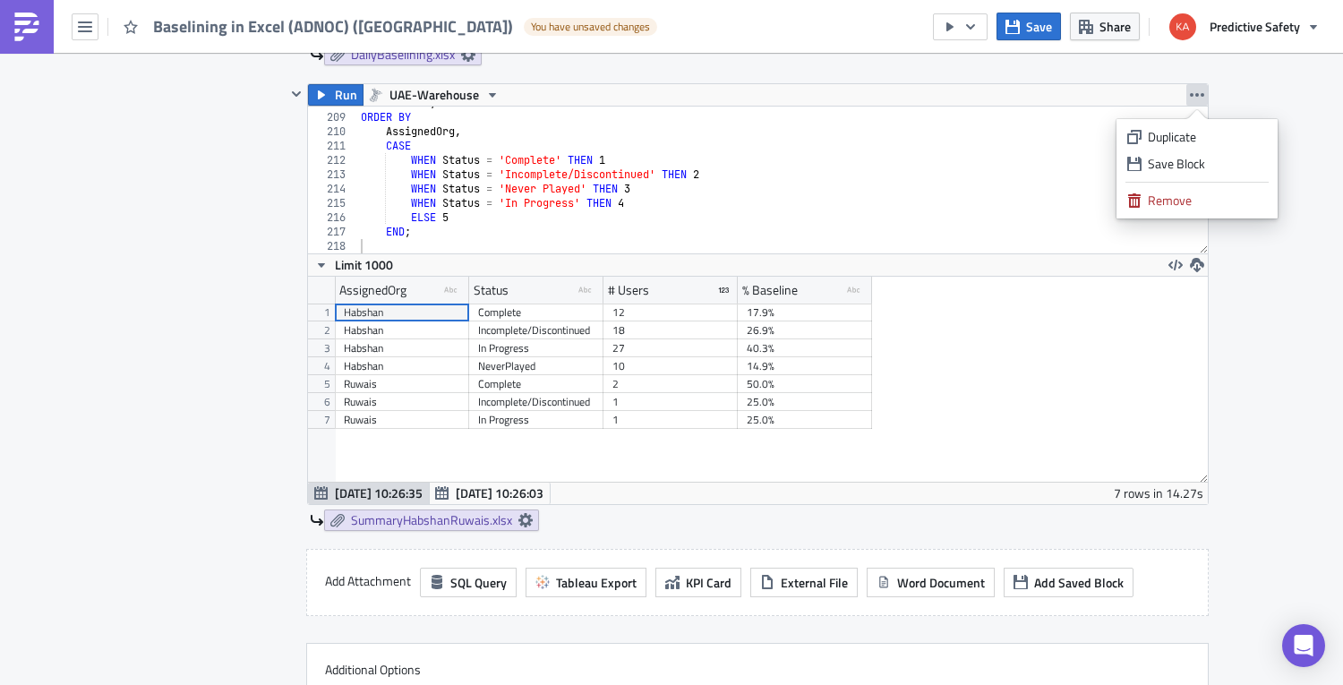
click at [934, 337] on div "Execution Log Edit " Baselining in Excel (ADNOC) ([GEOGRAPHIC_DATA]) " Draft Se…" at bounding box center [671, 513] width 1343 height 2950
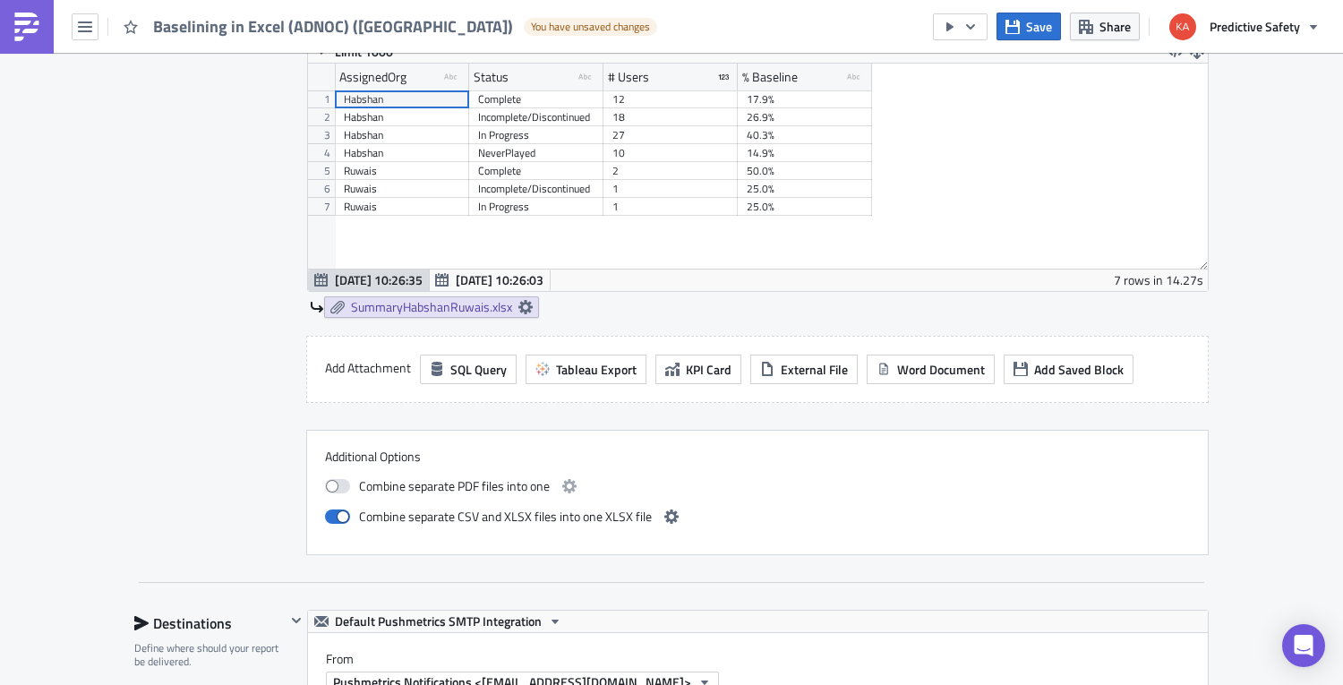
scroll to position [1241, 0]
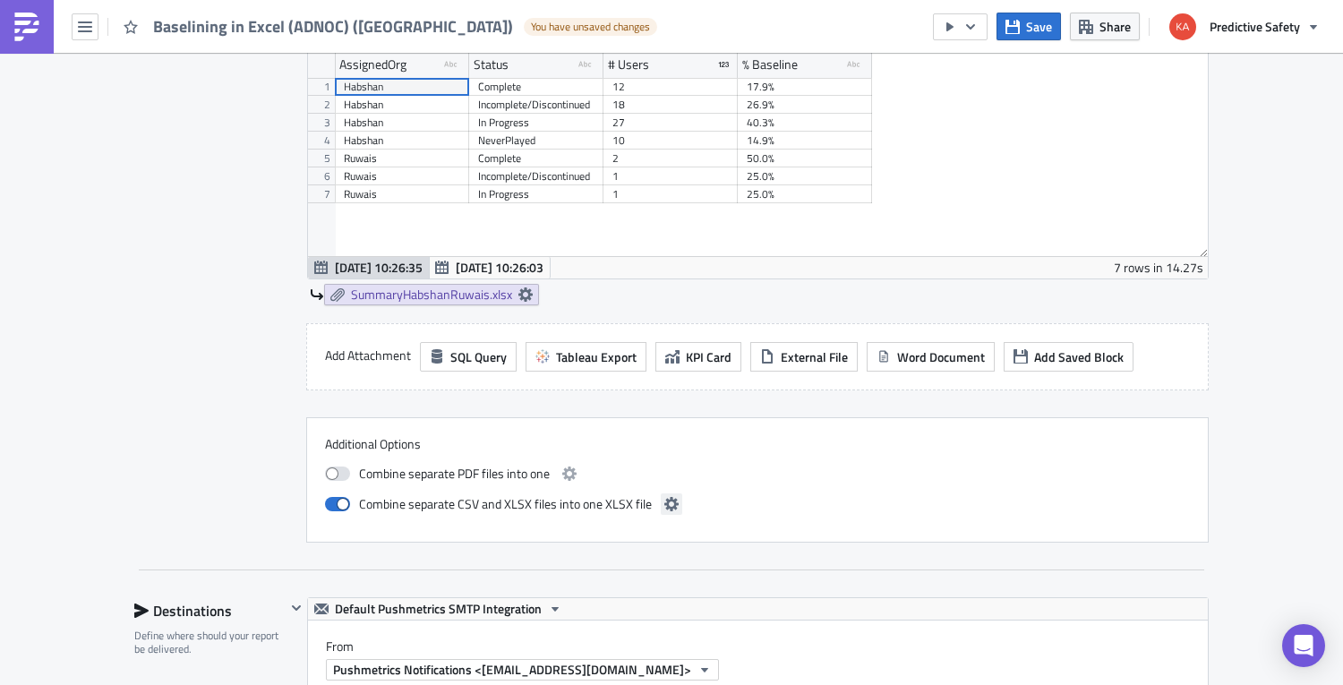
click at [670, 499] on icon "button" at bounding box center [671, 504] width 14 height 14
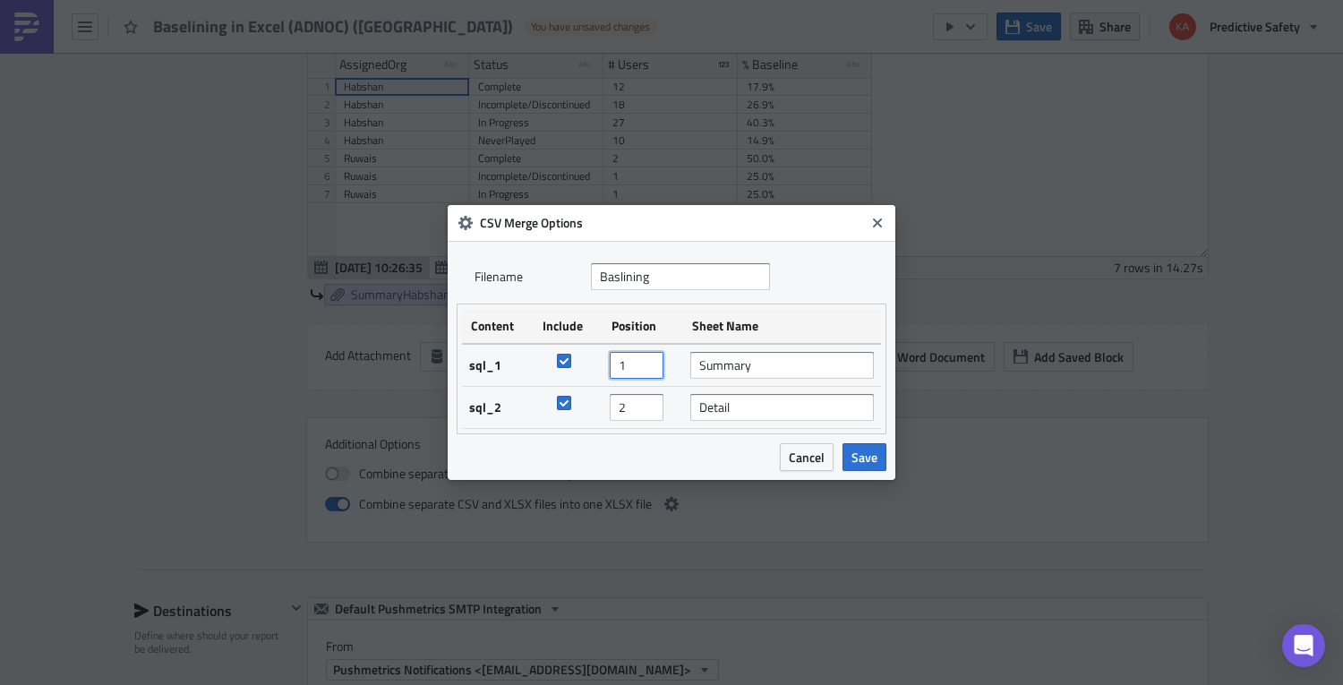
drag, startPoint x: 619, startPoint y: 366, endPoint x: 603, endPoint y: 385, distance: 24.8
click at [610, 366] on input "1" at bounding box center [637, 365] width 54 height 27
type input "2"
drag, startPoint x: 618, startPoint y: 412, endPoint x: 596, endPoint y: 413, distance: 21.5
click at [610, 413] on input "2" at bounding box center [637, 407] width 54 height 27
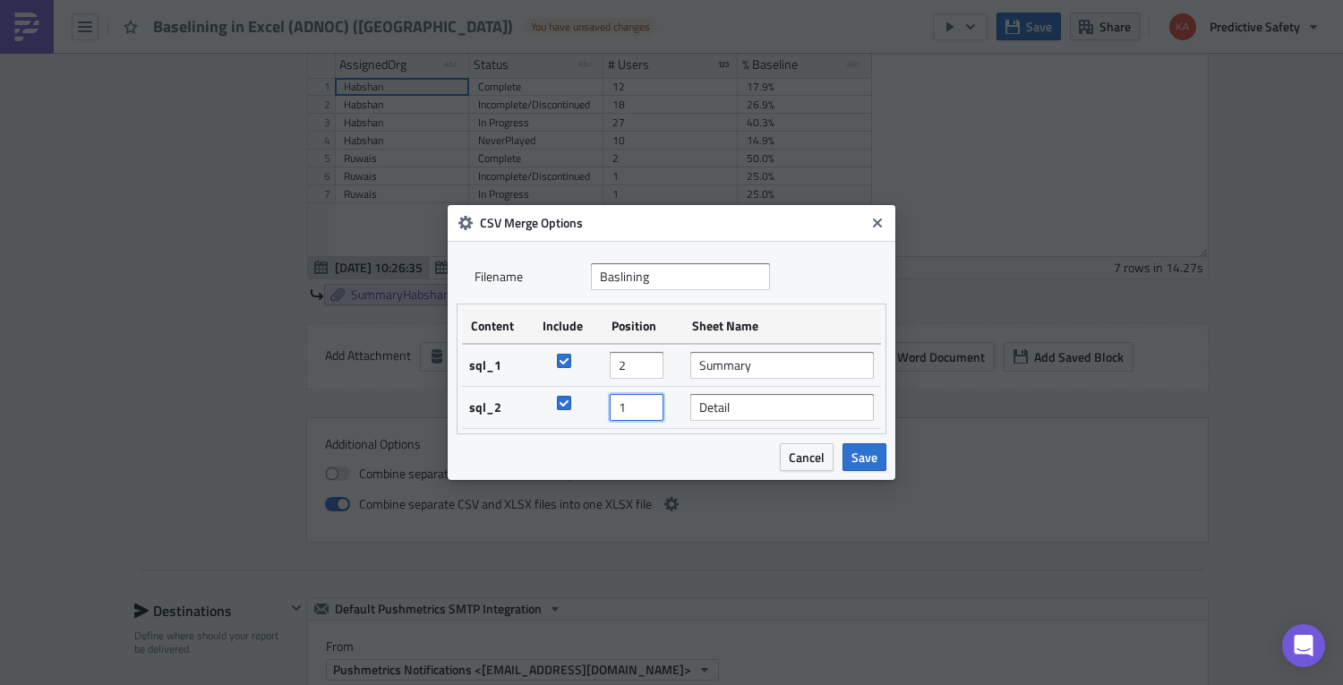
type input "1"
drag, startPoint x: 619, startPoint y: 364, endPoint x: 598, endPoint y: 378, distance: 24.6
click at [610, 364] on input "2" at bounding box center [637, 365] width 54 height 27
type input "2"
click at [640, 360] on input "2" at bounding box center [637, 365] width 54 height 27
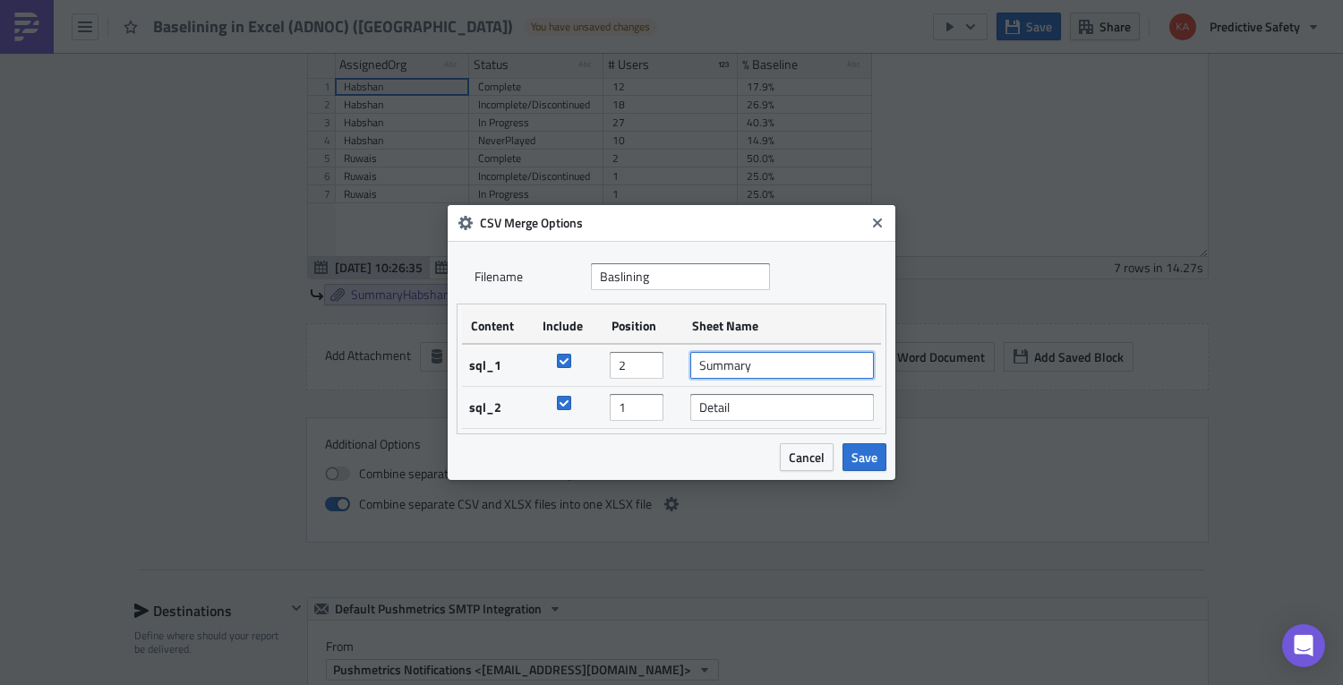
drag, startPoint x: 764, startPoint y: 367, endPoint x: 662, endPoint y: 364, distance: 102.1
click at [690, 364] on input "Summary" at bounding box center [782, 365] width 184 height 27
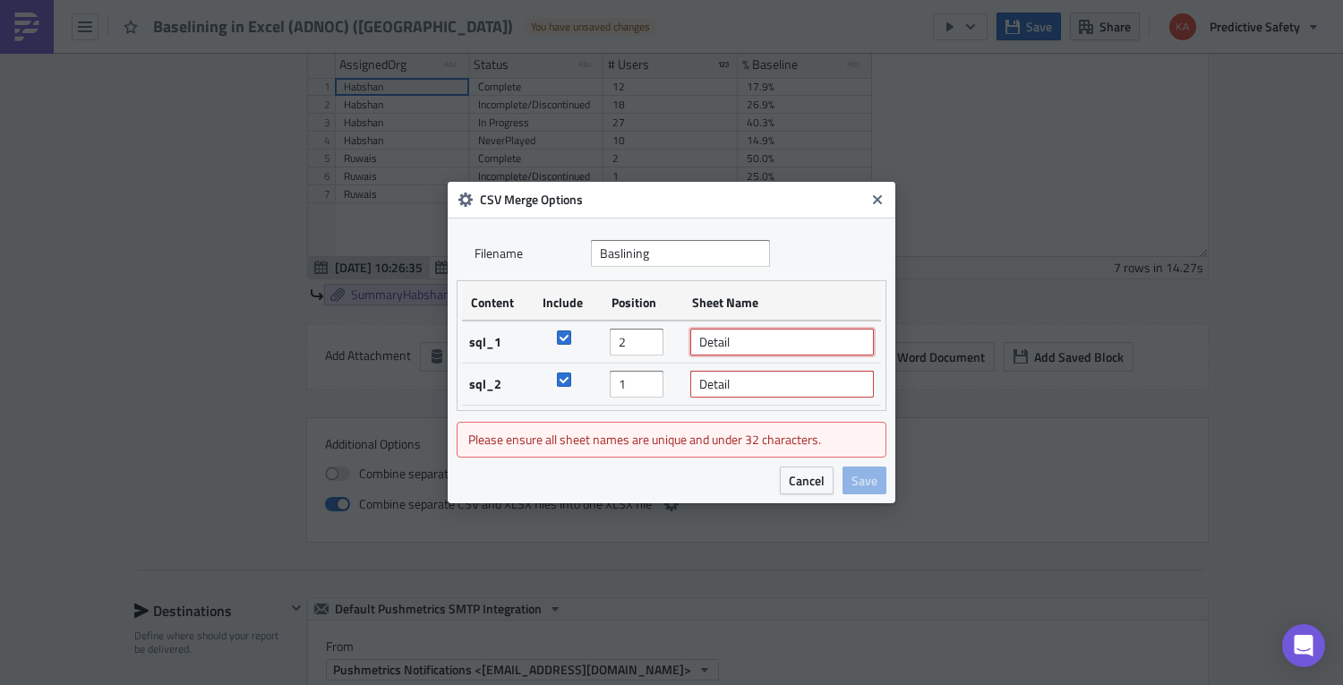
type input "Detail"
drag, startPoint x: 734, startPoint y: 385, endPoint x: 651, endPoint y: 389, distance: 83.3
click at [690, 382] on input "Detail" at bounding box center [782, 384] width 184 height 27
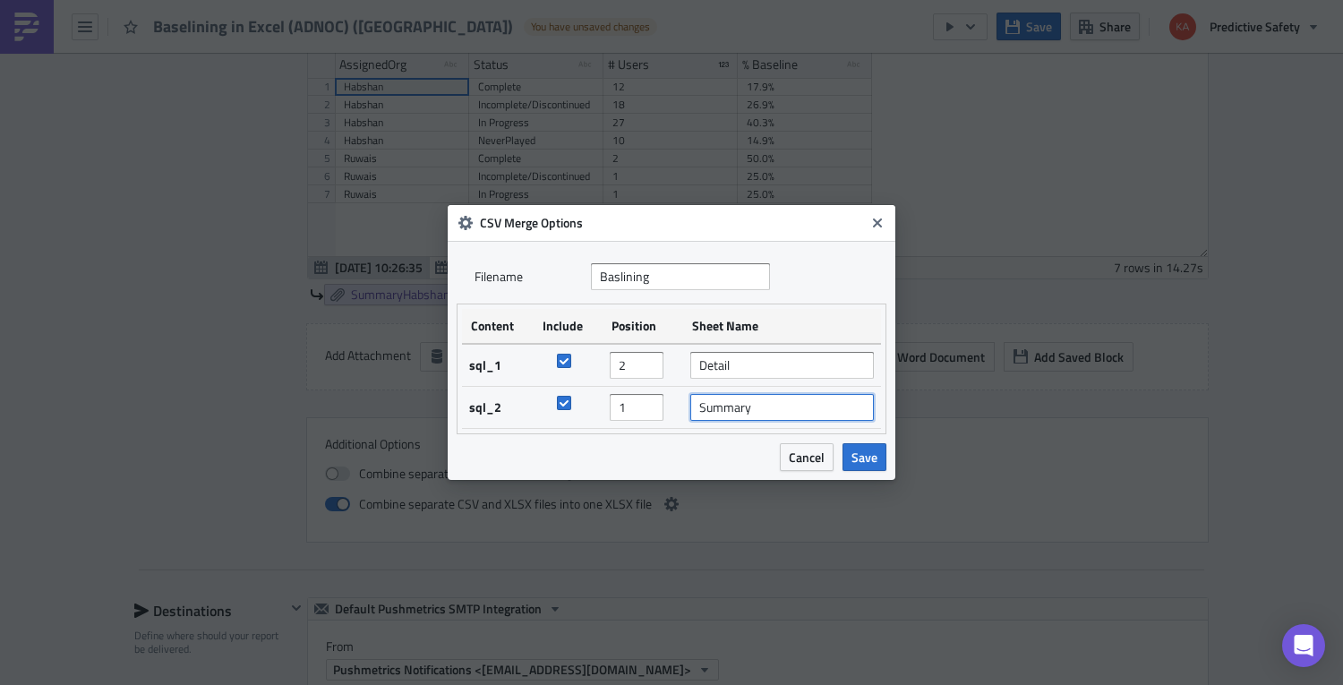
type input "Summary"
click at [869, 458] on span "Save" at bounding box center [864, 457] width 26 height 19
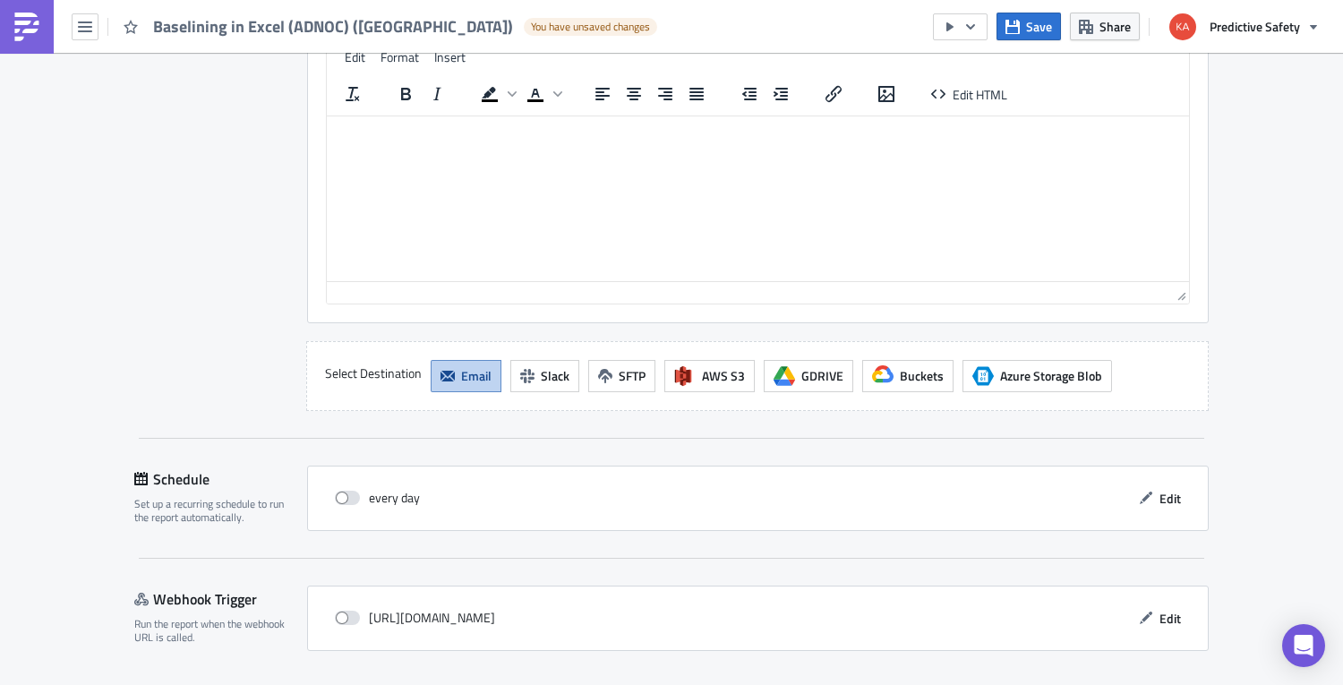
scroll to position [2293, 0]
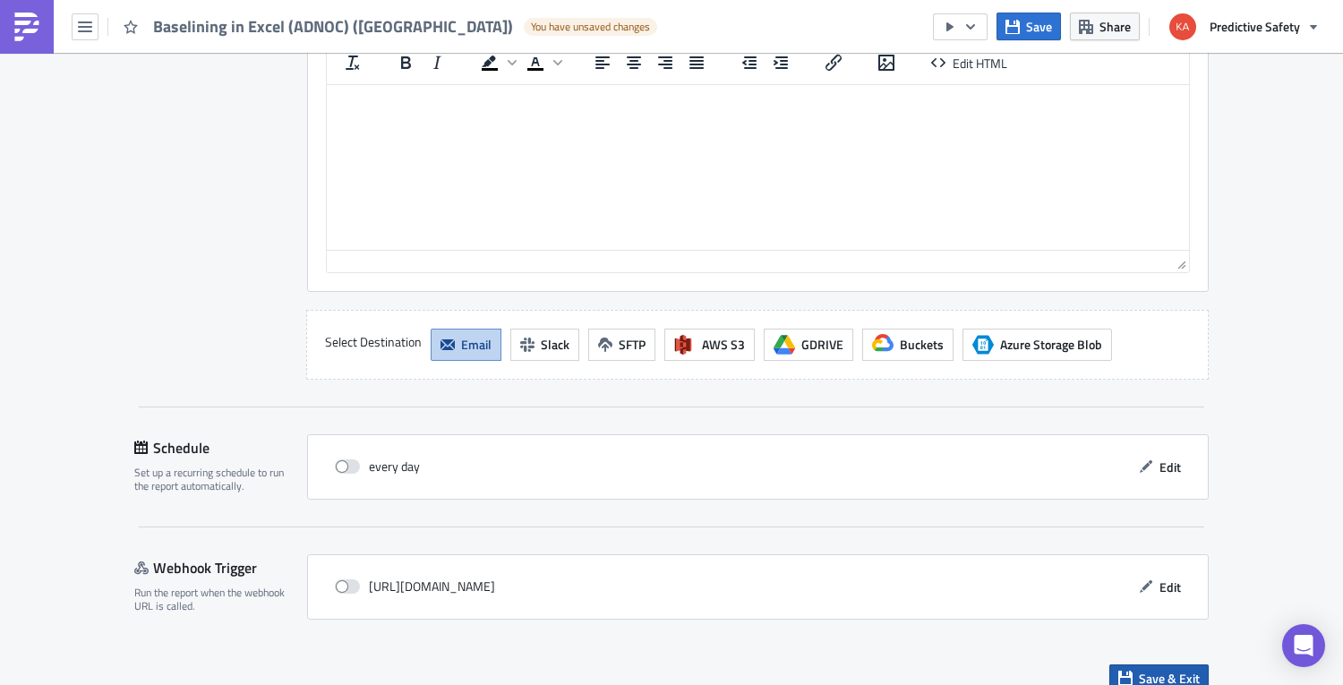
click at [934, 669] on span "Save & Exit" at bounding box center [1169, 678] width 61 height 19
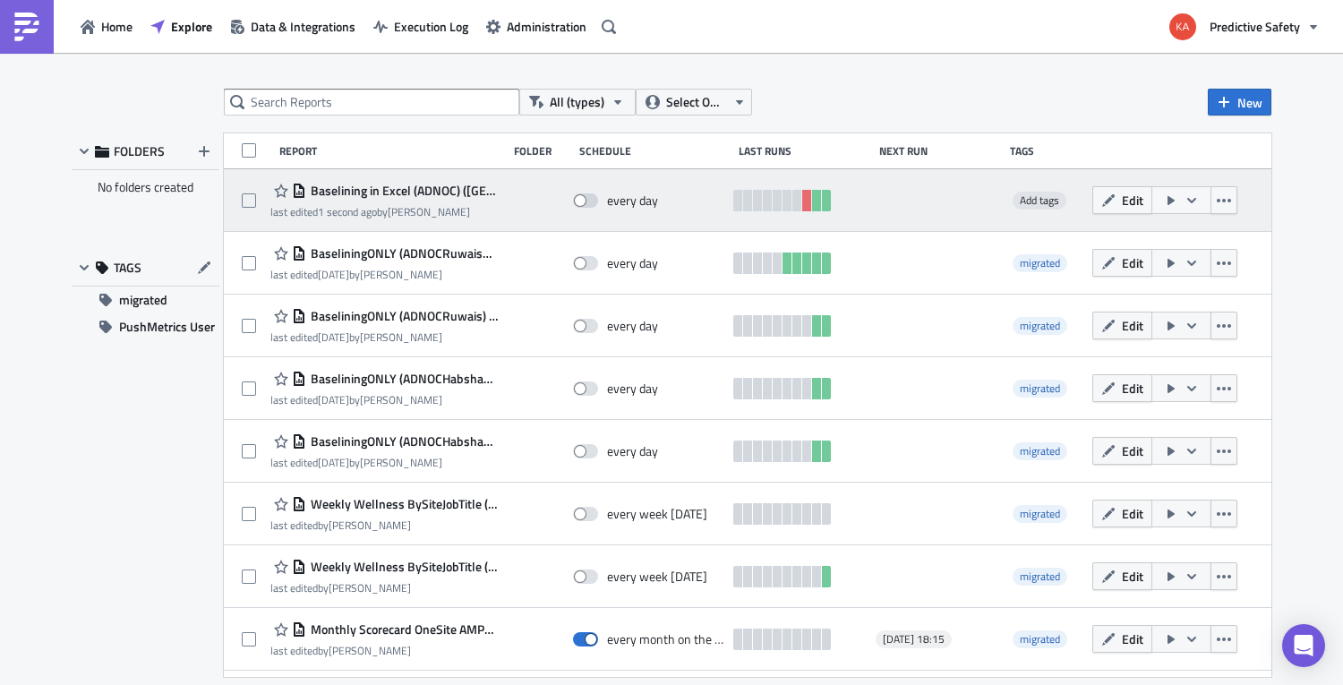
click at [934, 197] on icon "button" at bounding box center [1192, 200] width 14 height 14
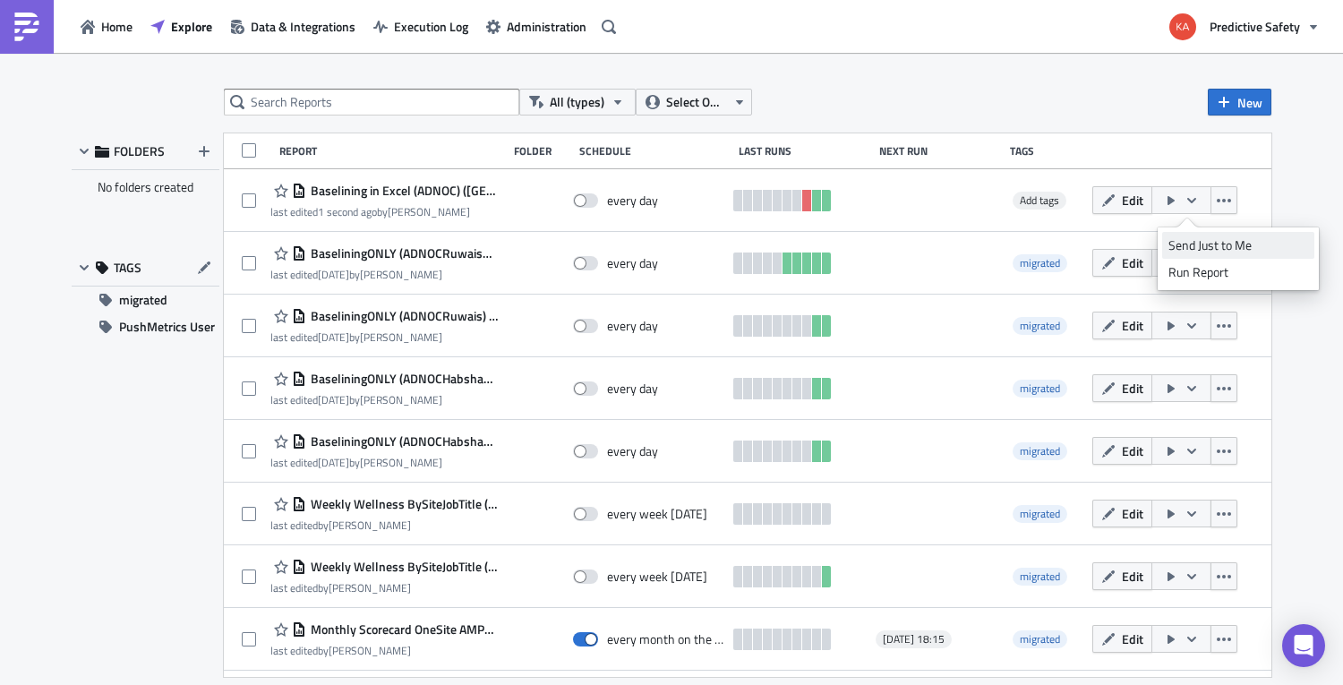
click at [934, 248] on div "Send Just to Me" at bounding box center [1238, 245] width 140 height 18
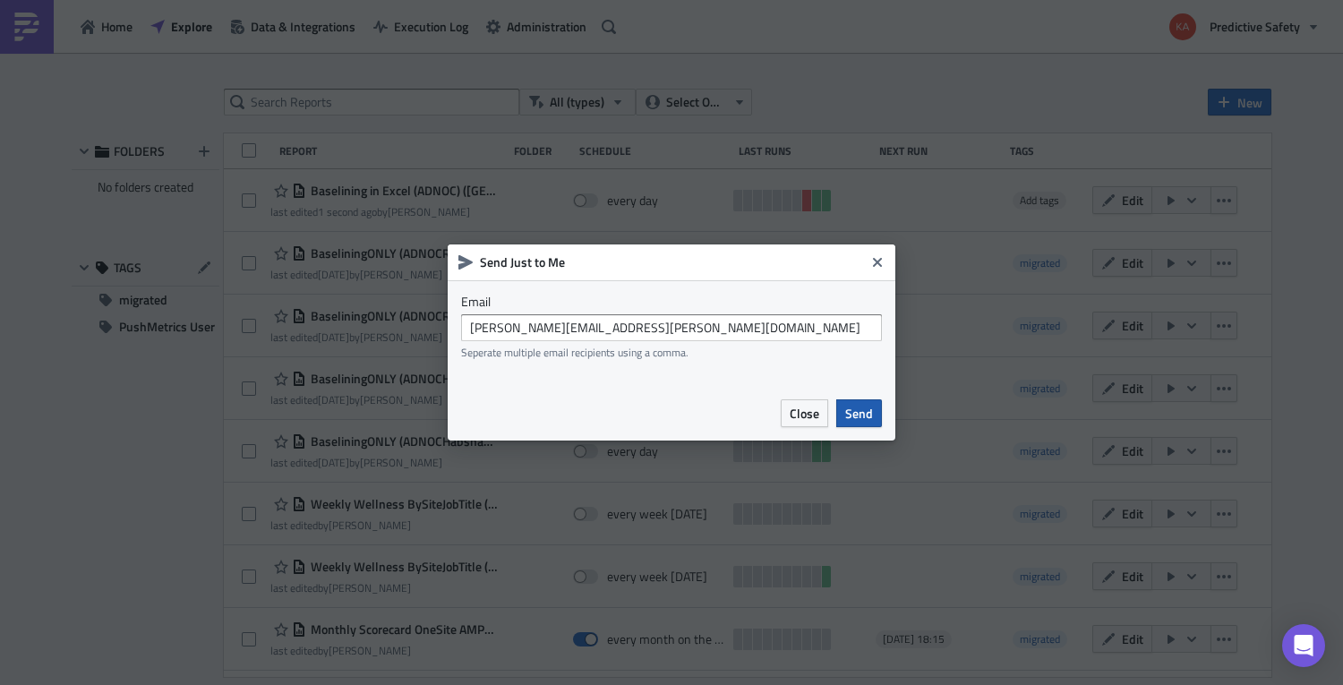
click at [870, 414] on span "Send" at bounding box center [859, 413] width 28 height 19
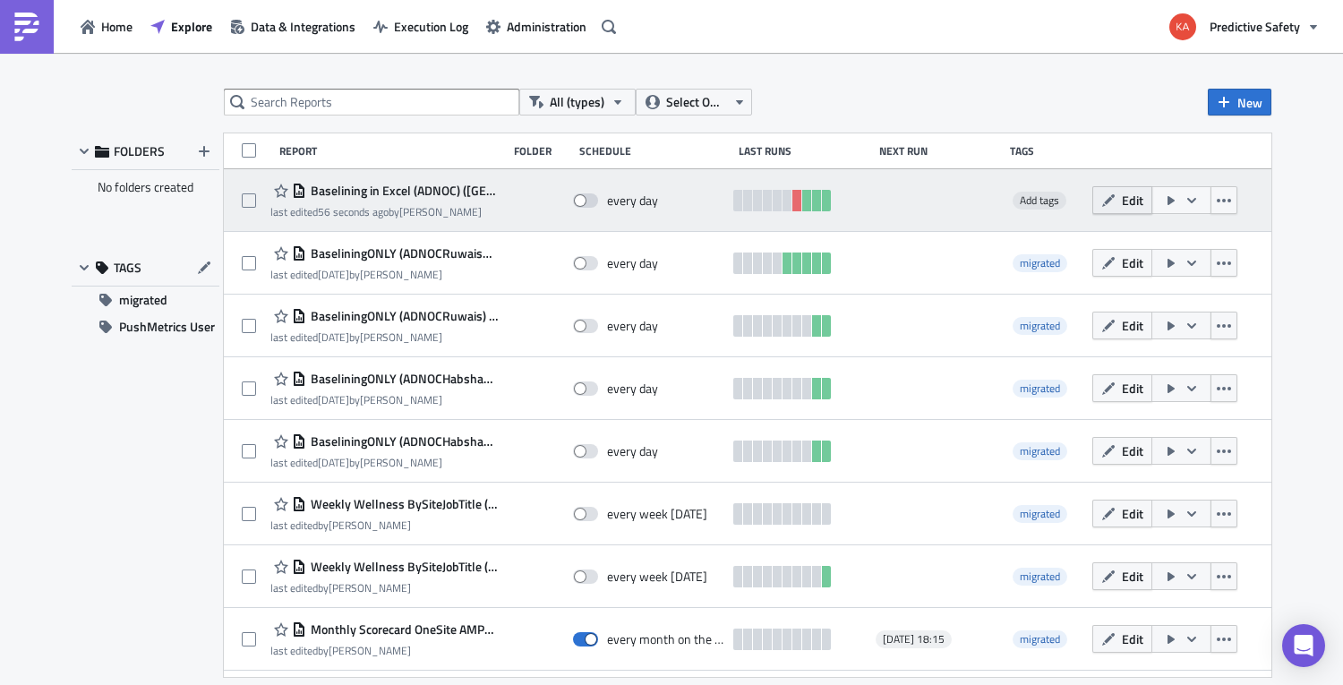
click at [934, 197] on icon "button" at bounding box center [1108, 200] width 14 height 14
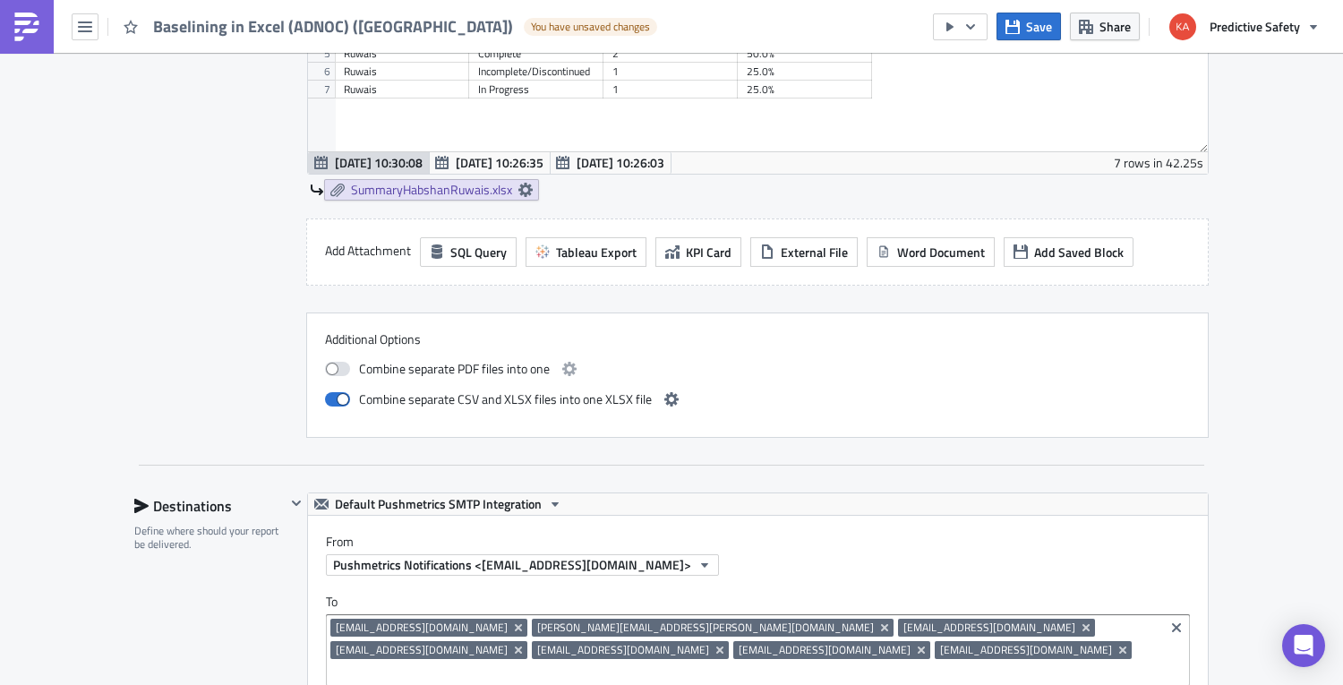
scroll to position [1354, 0]
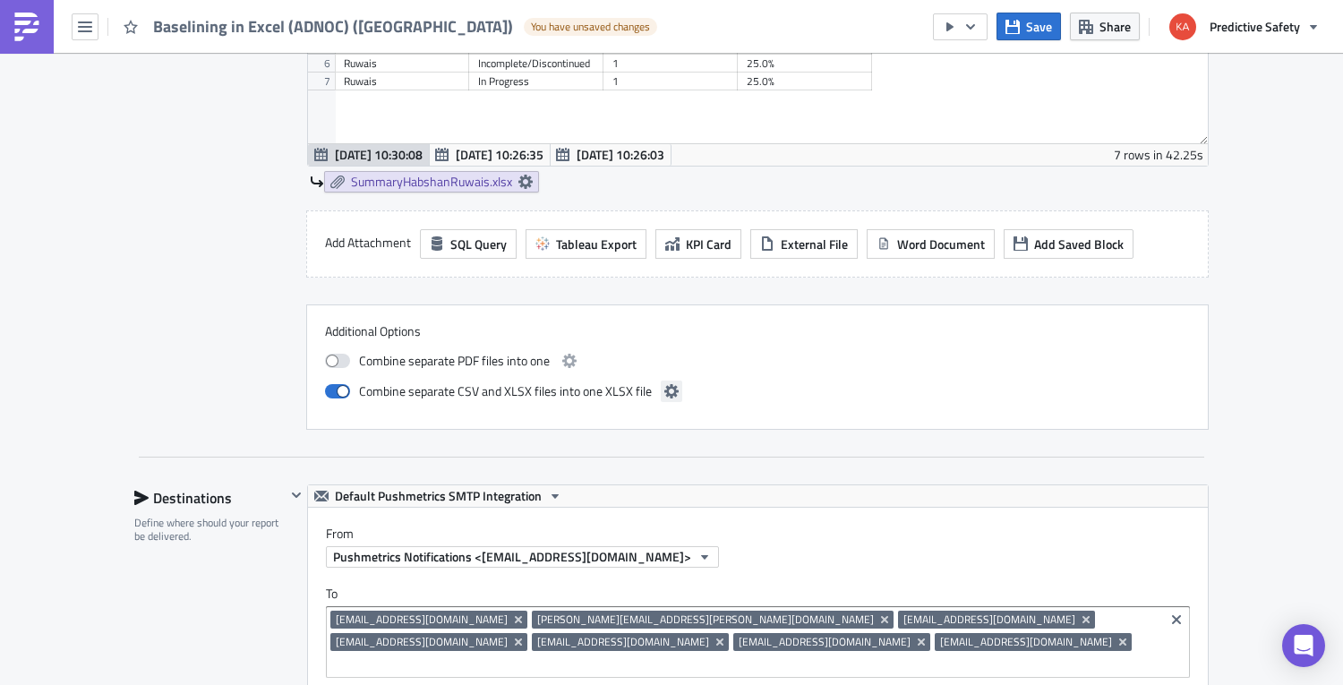
click at [670, 391] on icon "button" at bounding box center [671, 391] width 14 height 14
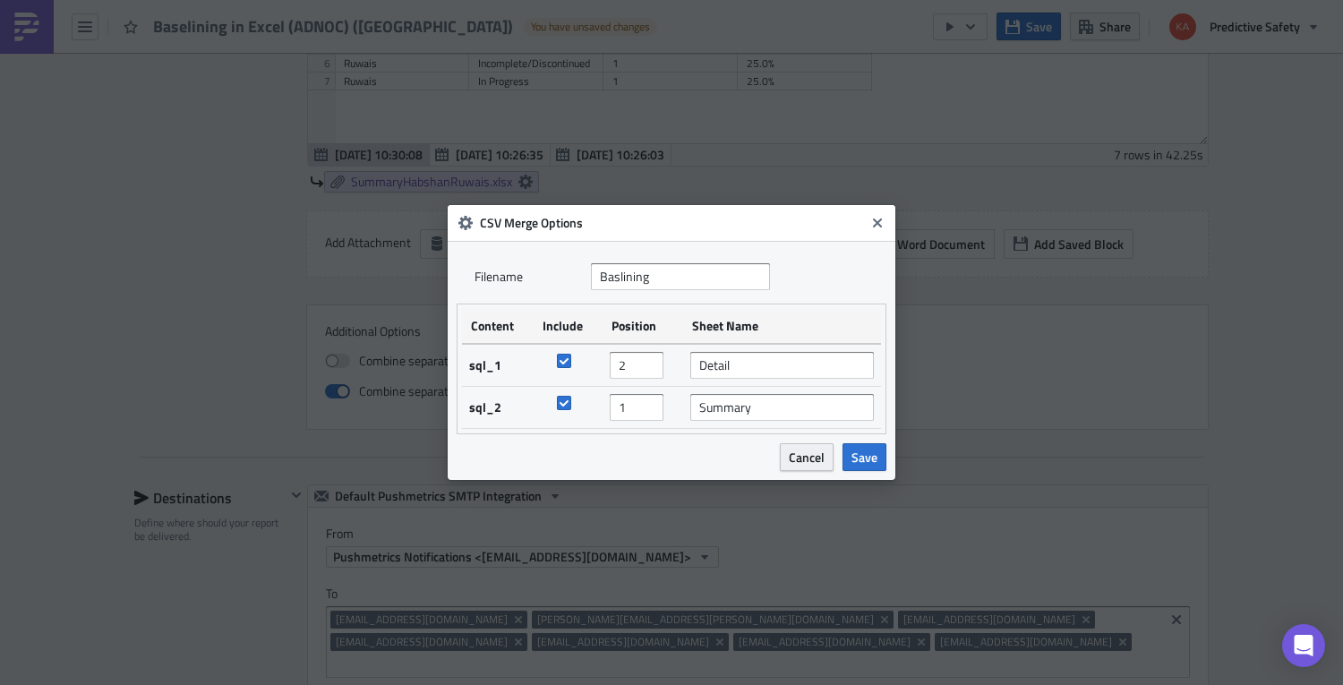
click at [800, 453] on span "Cancel" at bounding box center [807, 457] width 36 height 19
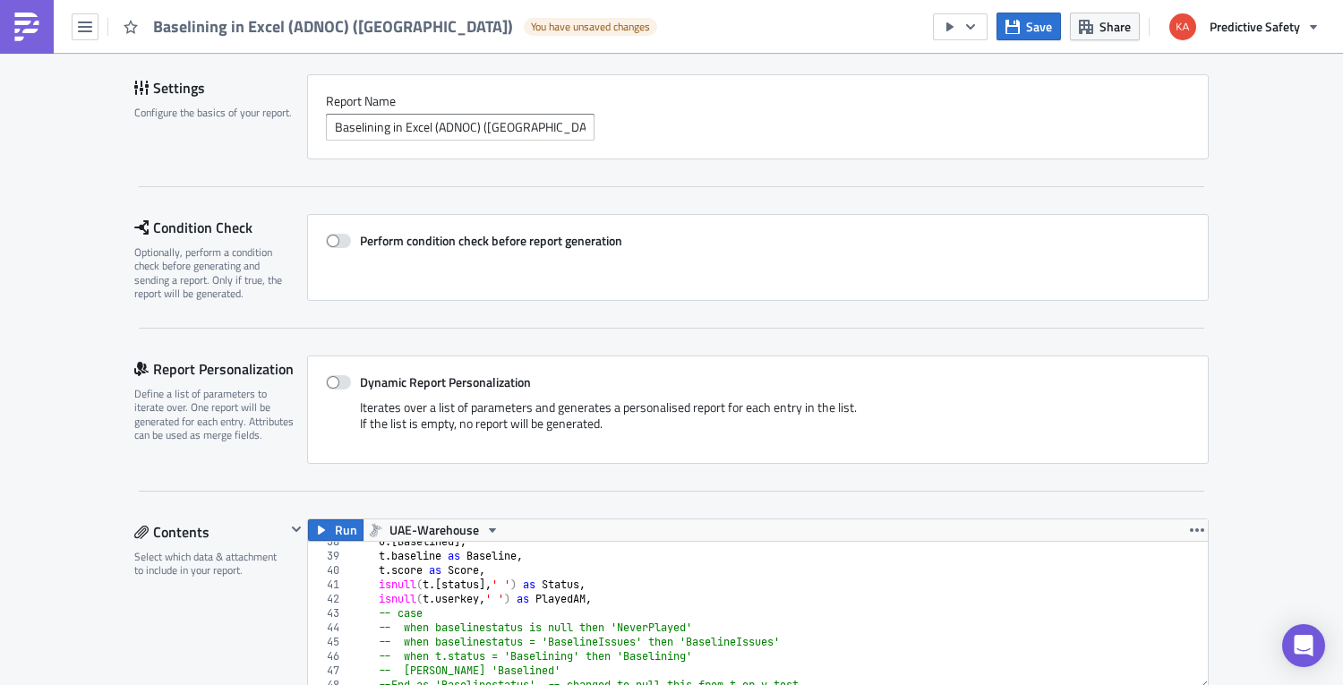
scroll to position [113, 0]
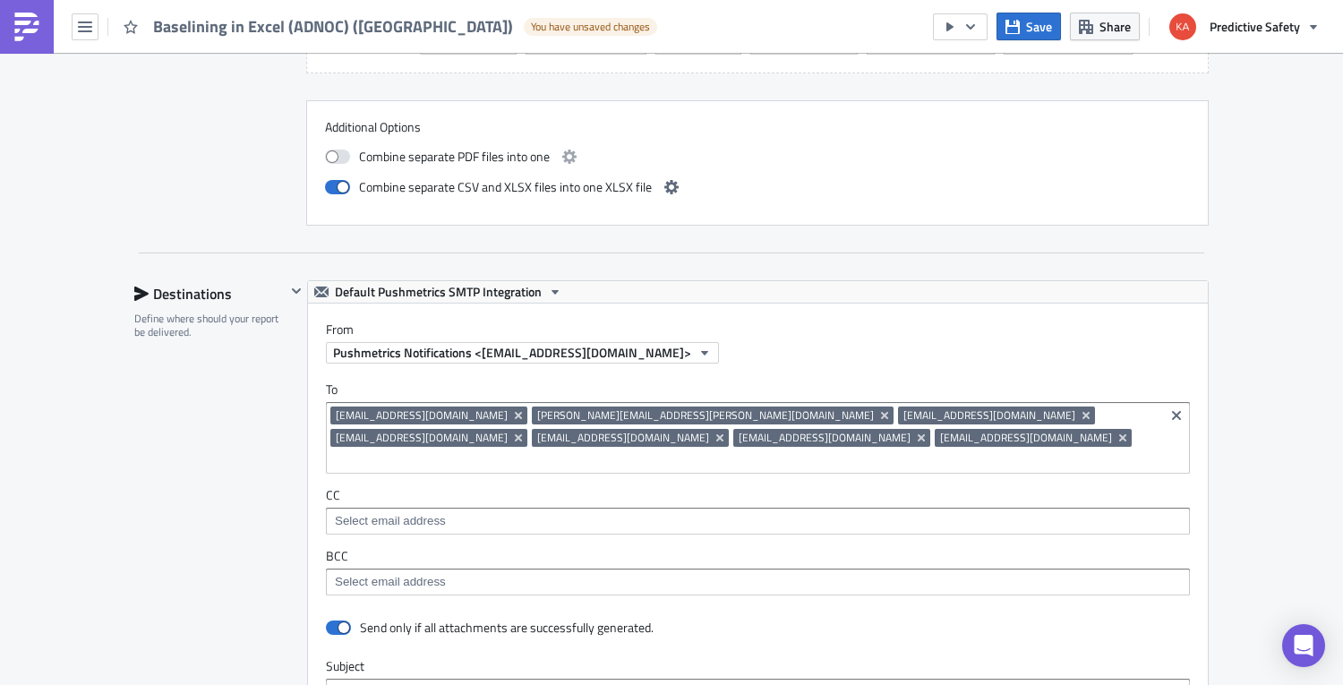
scroll to position [1278, 0]
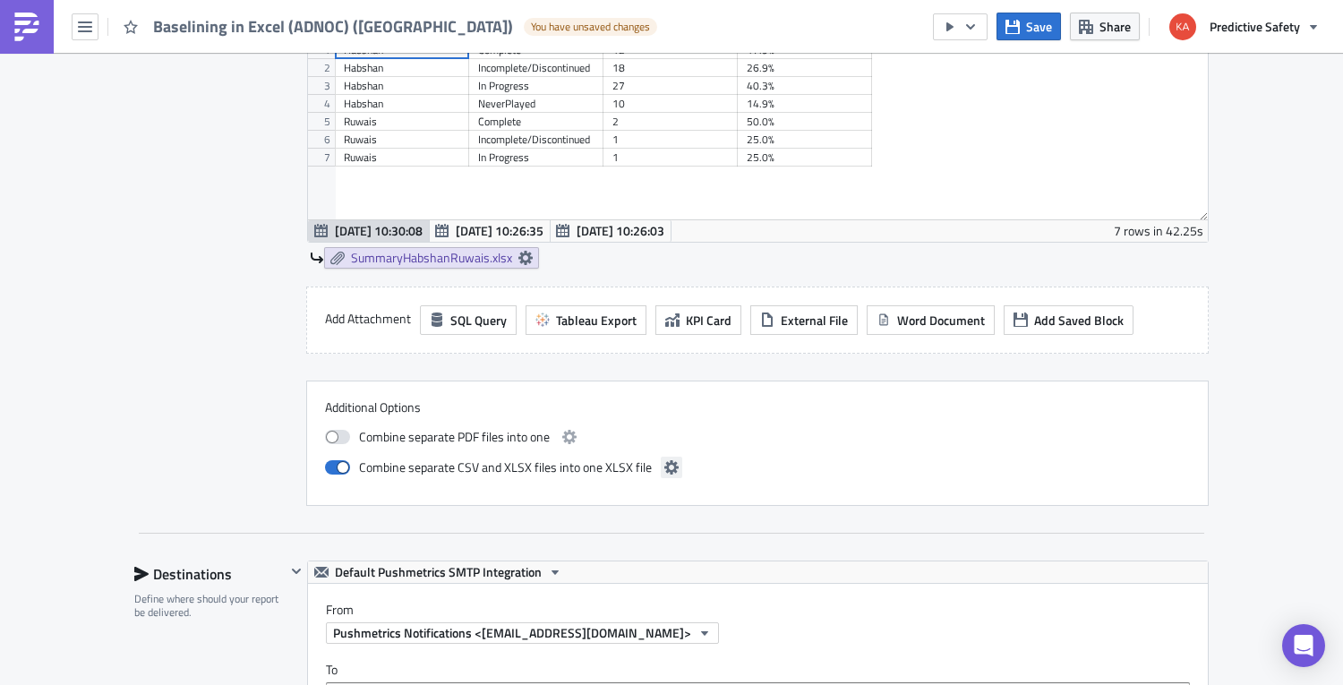
click at [668, 468] on icon "button" at bounding box center [671, 467] width 14 height 14
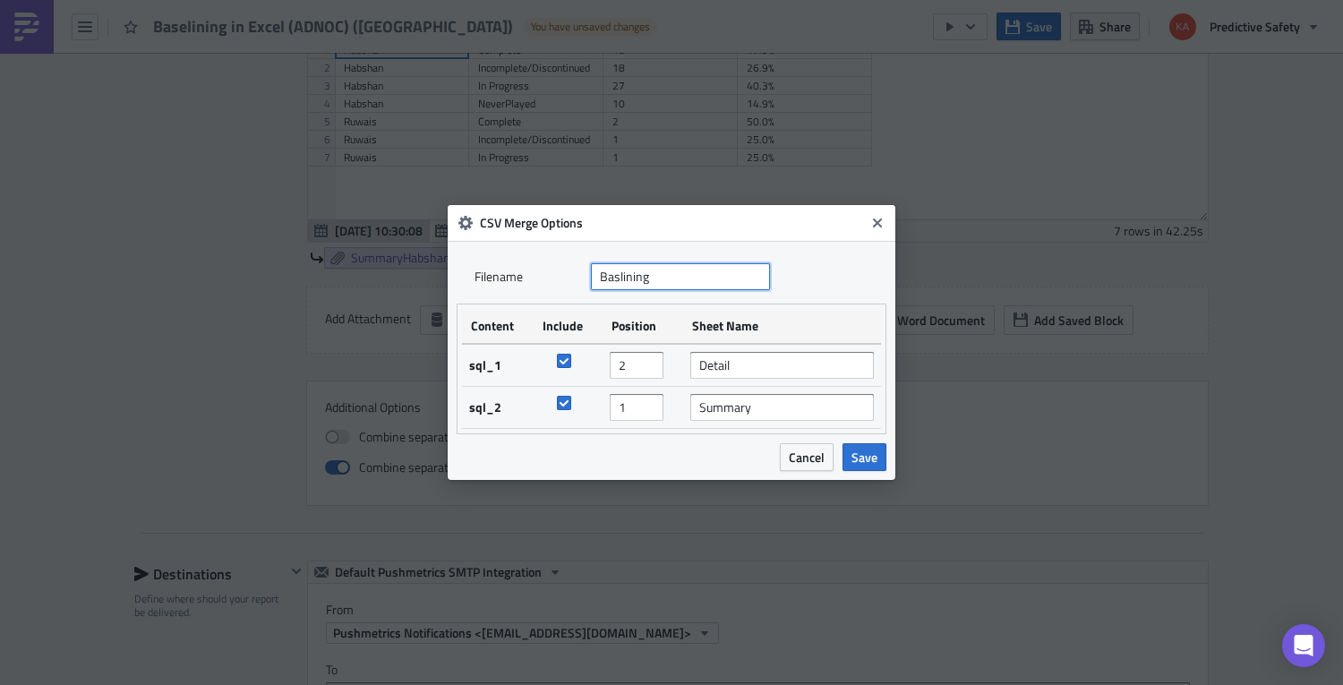
click at [619, 275] on input "Baslining" at bounding box center [680, 276] width 179 height 27
click at [601, 278] on input "Baselining" at bounding box center [680, 276] width 179 height 27
click at [667, 278] on input "Baselining" at bounding box center [680, 276] width 179 height 27
type input "Baselining Report"
click at [862, 460] on span "Save" at bounding box center [864, 457] width 26 height 19
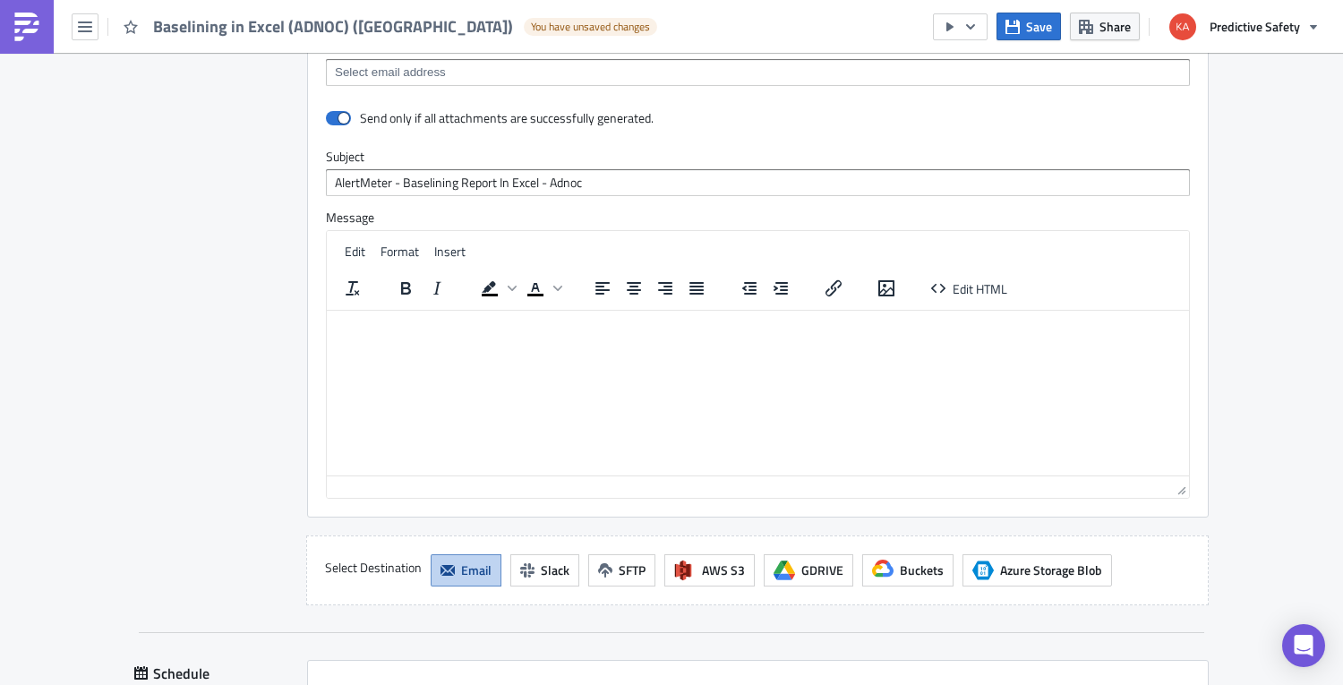
scroll to position [2293, 0]
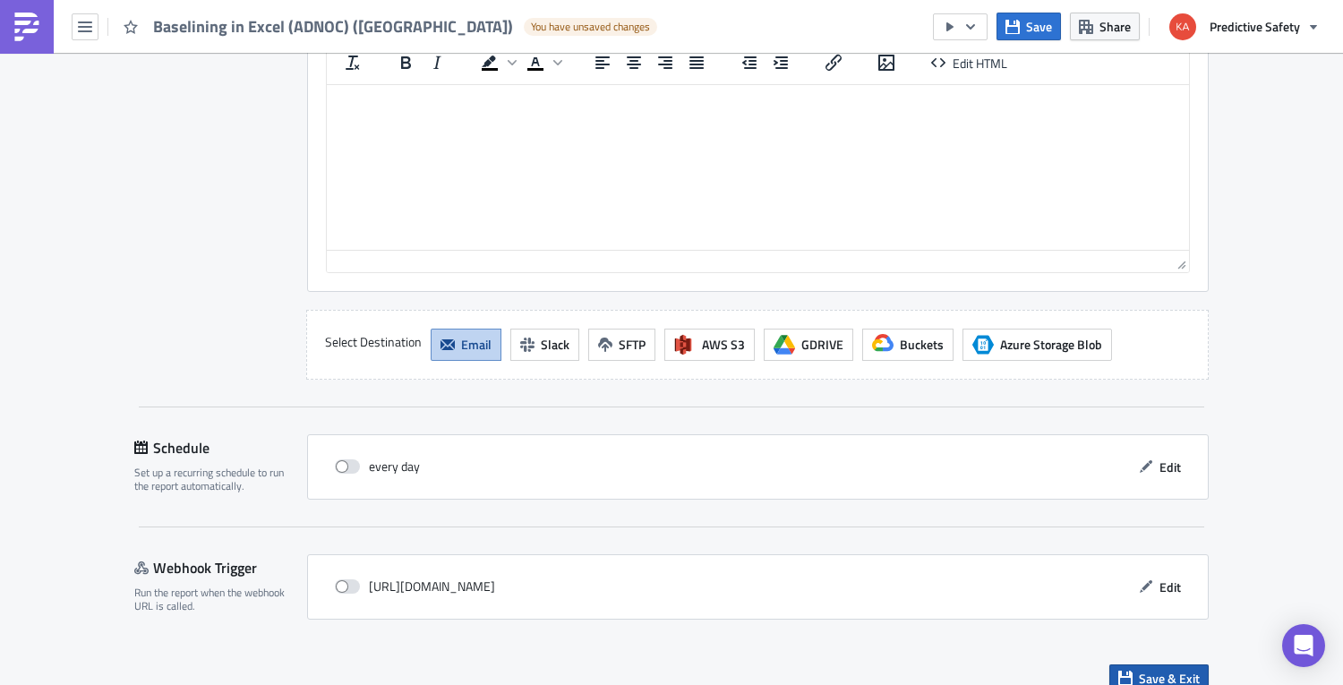
click at [934, 669] on span "Save & Exit" at bounding box center [1169, 678] width 61 height 19
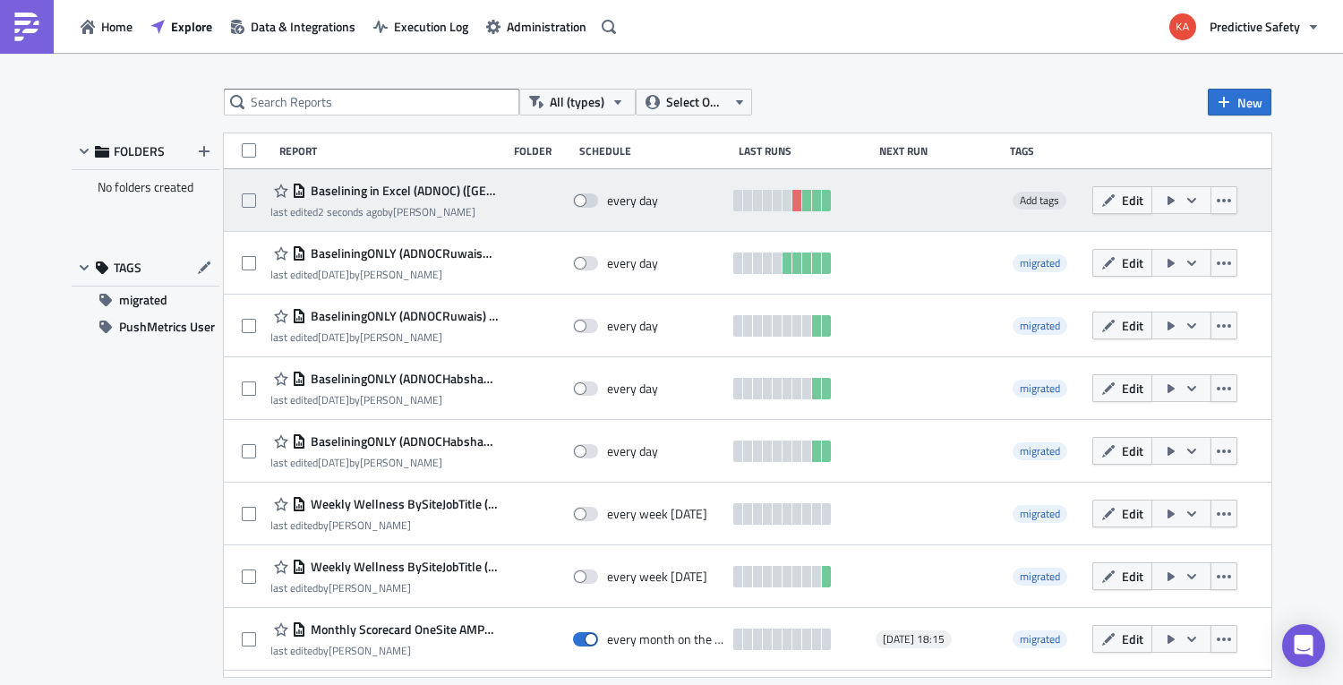
click at [934, 198] on icon "button" at bounding box center [1192, 200] width 14 height 14
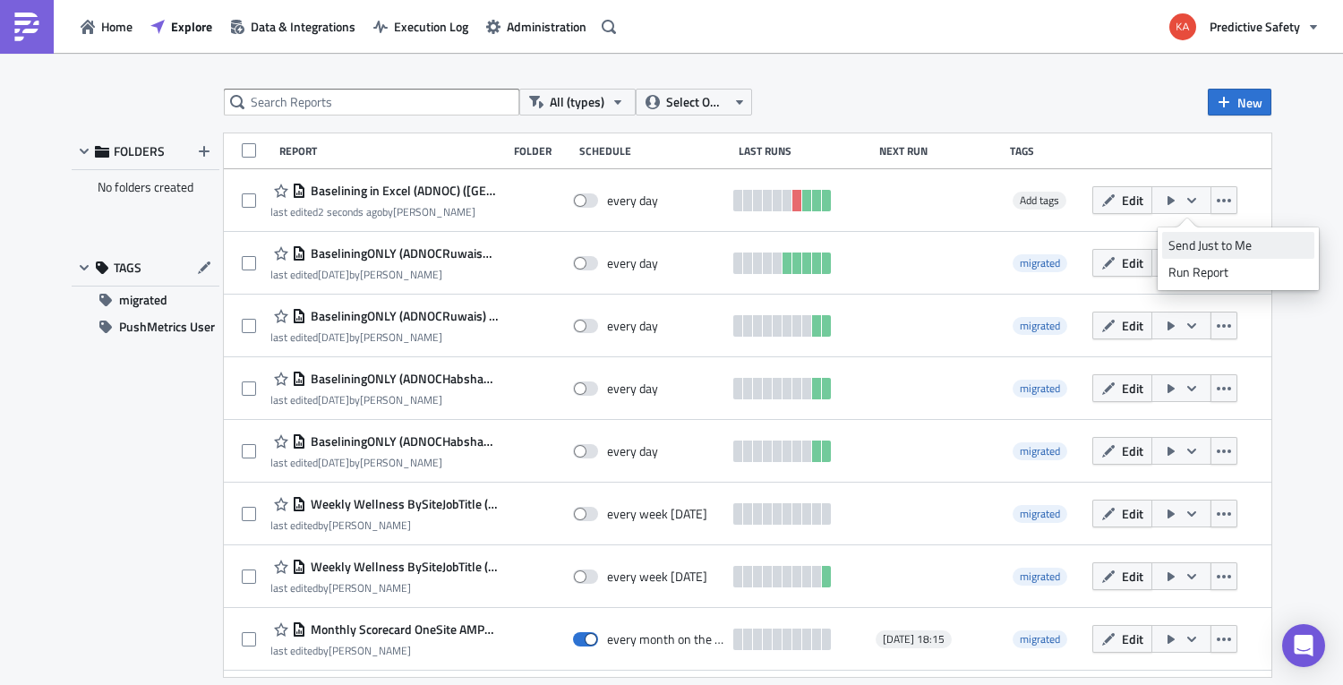
click at [934, 245] on div "Send Just to Me" at bounding box center [1238, 245] width 140 height 18
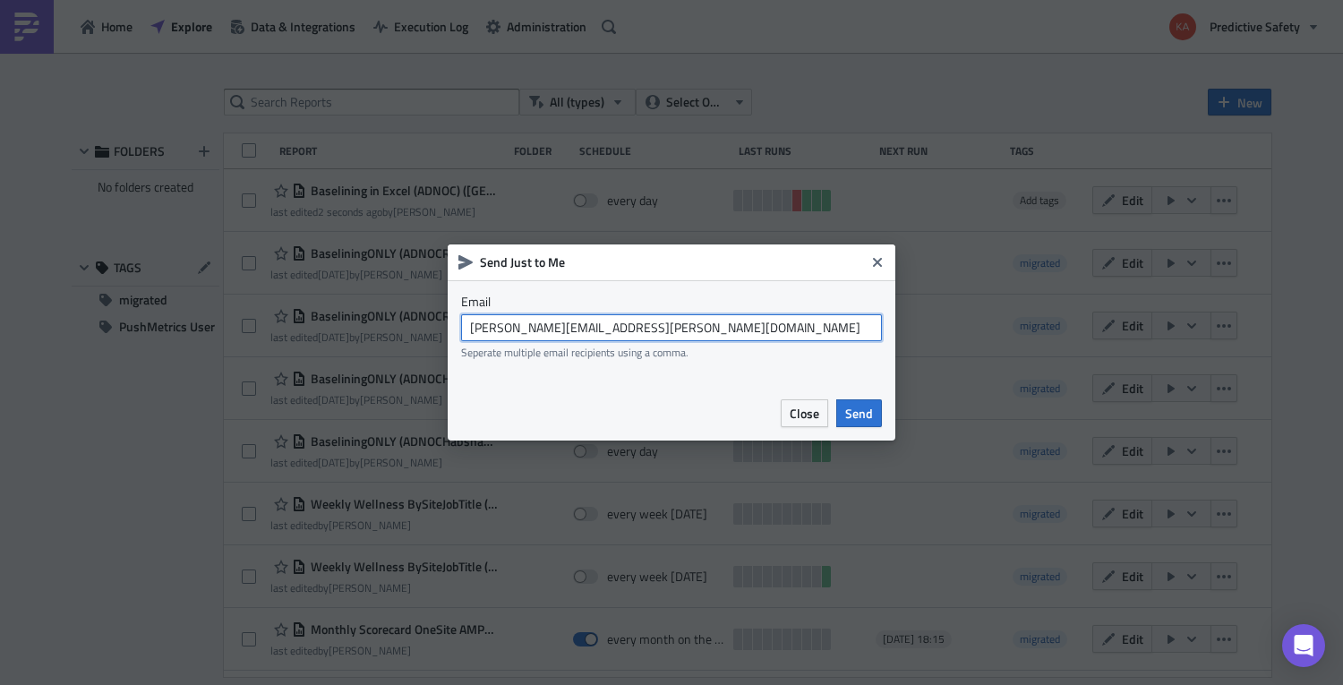
click at [671, 326] on input "[PERSON_NAME][EMAIL_ADDRESS][PERSON_NAME][DOMAIN_NAME]" at bounding box center [671, 327] width 421 height 27
drag, startPoint x: 715, startPoint y: 329, endPoint x: 658, endPoint y: 329, distance: 57.3
click at [658, 329] on input "[PERSON_NAME][EMAIL_ADDRESS][PERSON_NAME][DOMAIN_NAME], indah" at bounding box center [671, 327] width 421 height 27
paste input "[EMAIL_ADDRESS][DOMAIN_NAME]"
type input "[PERSON_NAME][EMAIL_ADDRESS][PERSON_NAME][DOMAIN_NAME], [EMAIL_ADDRESS][DOMAIN_…"
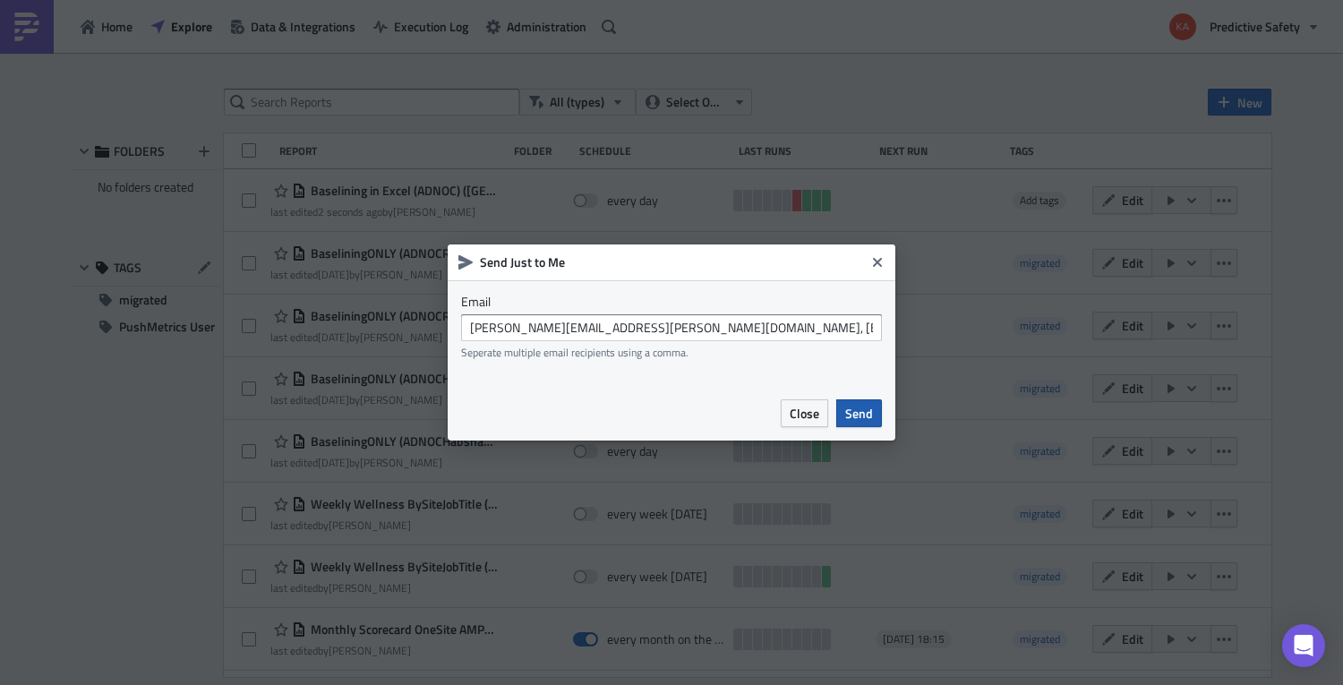
click at [867, 414] on span "Send" at bounding box center [859, 413] width 28 height 19
